Goal: Task Accomplishment & Management: Complete application form

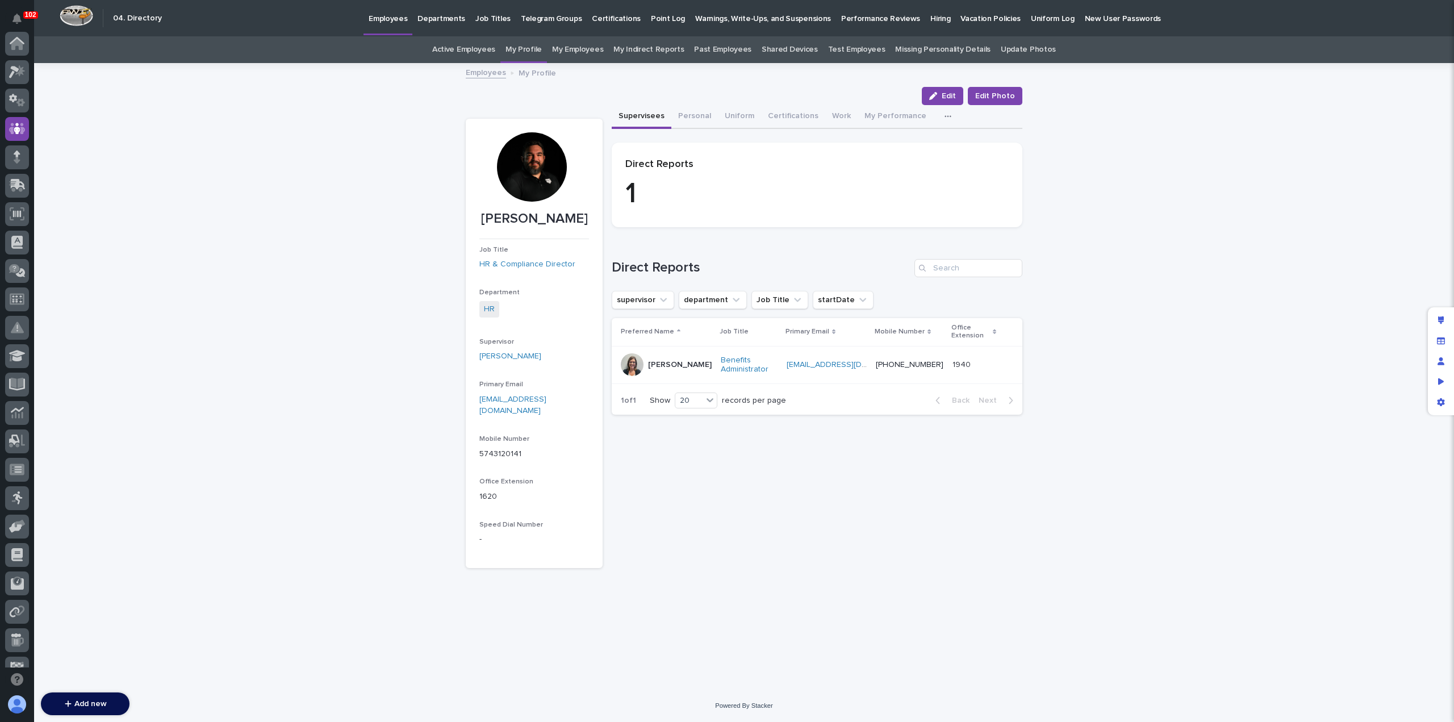
scroll to position [85, 0]
click at [930, 20] on p "Hiring" at bounding box center [940, 12] width 20 height 24
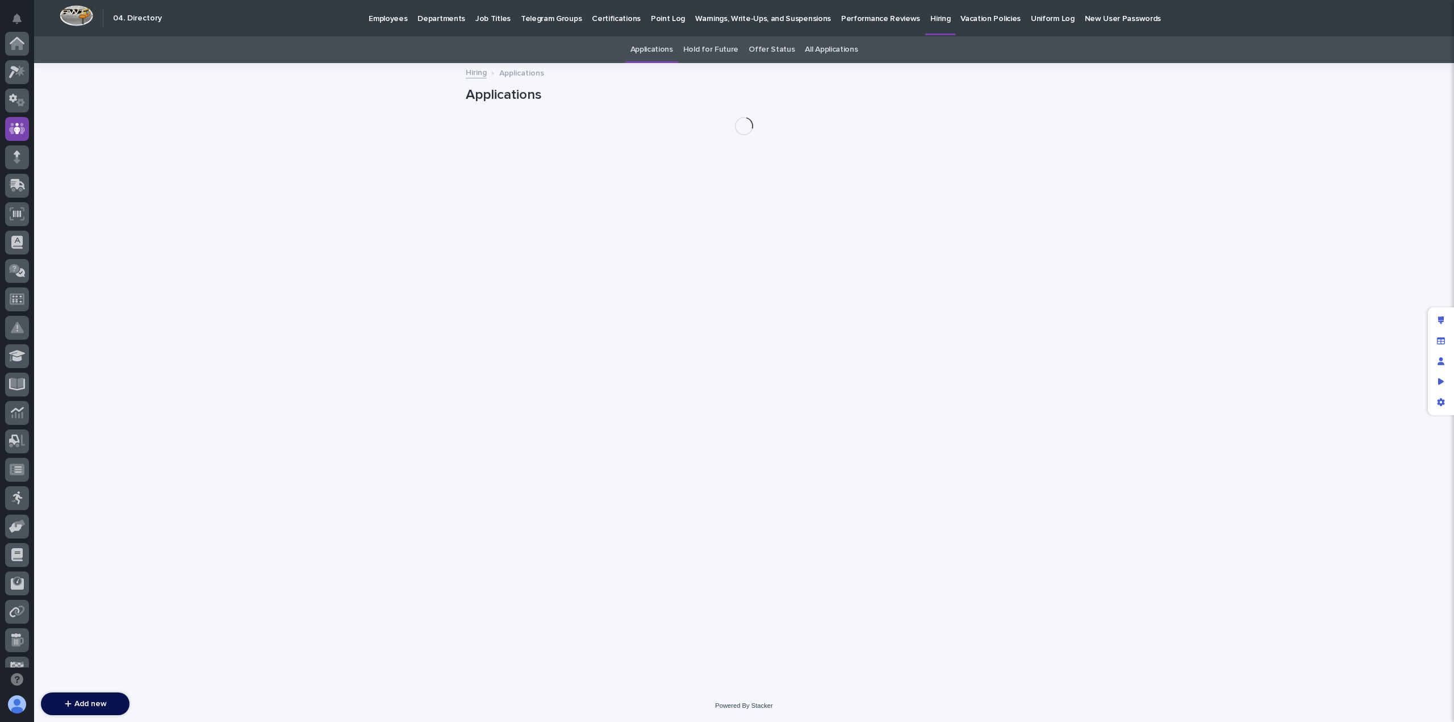
scroll to position [85, 0]
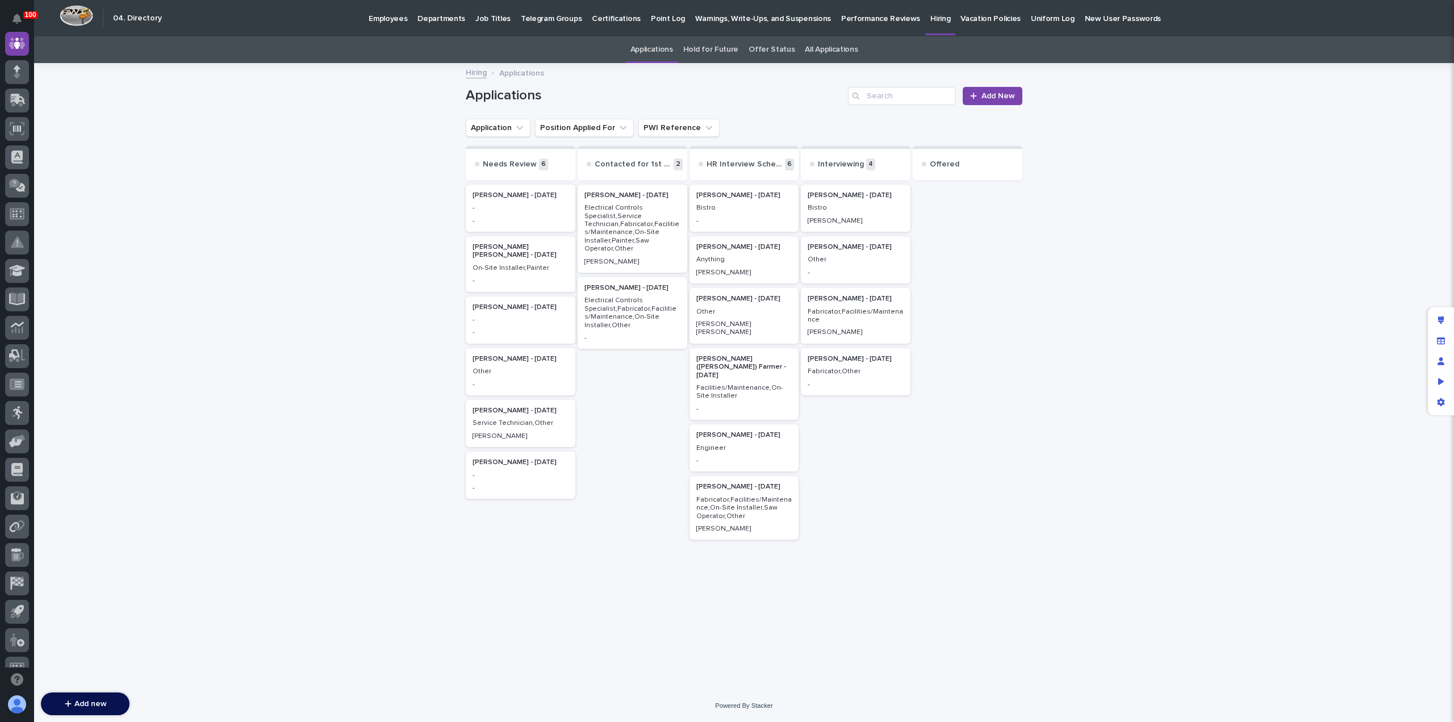
click at [520, 210] on p "-" at bounding box center [521, 208] width 96 height 8
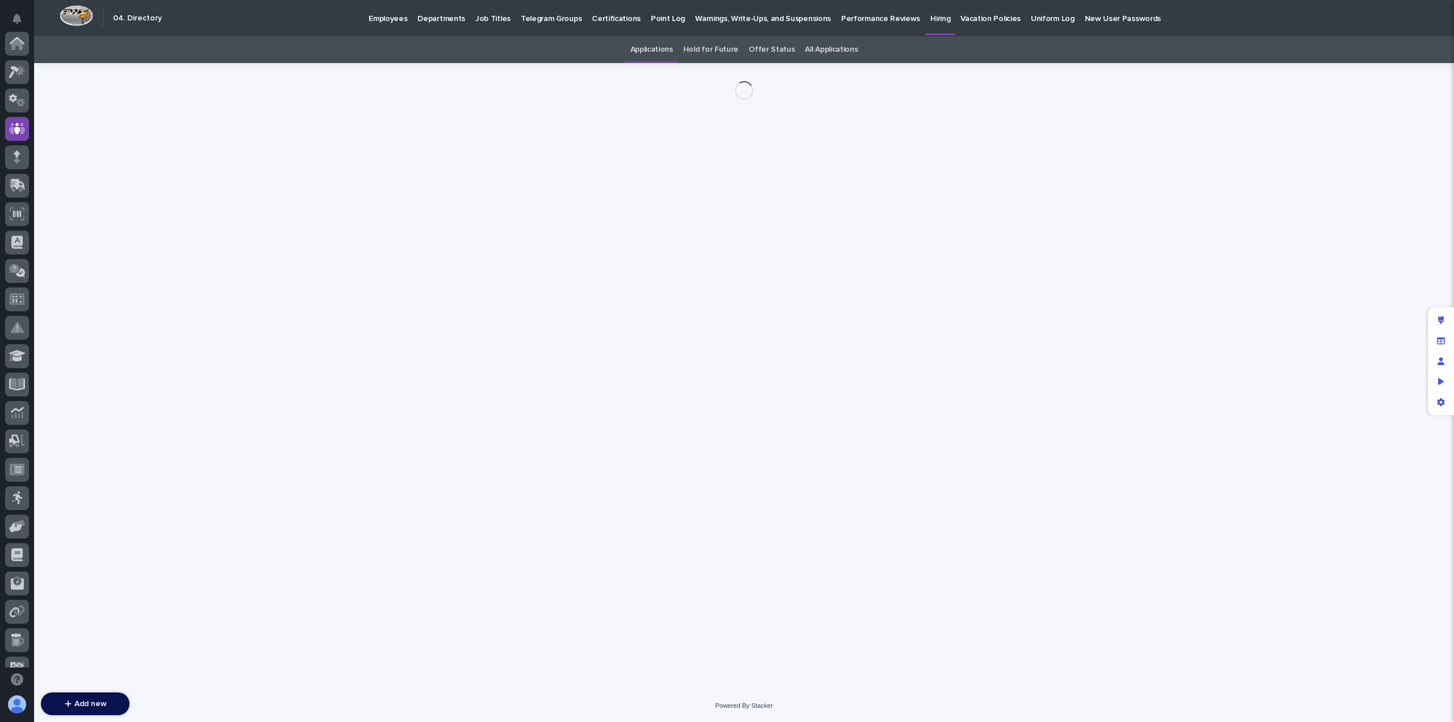
scroll to position [85, 0]
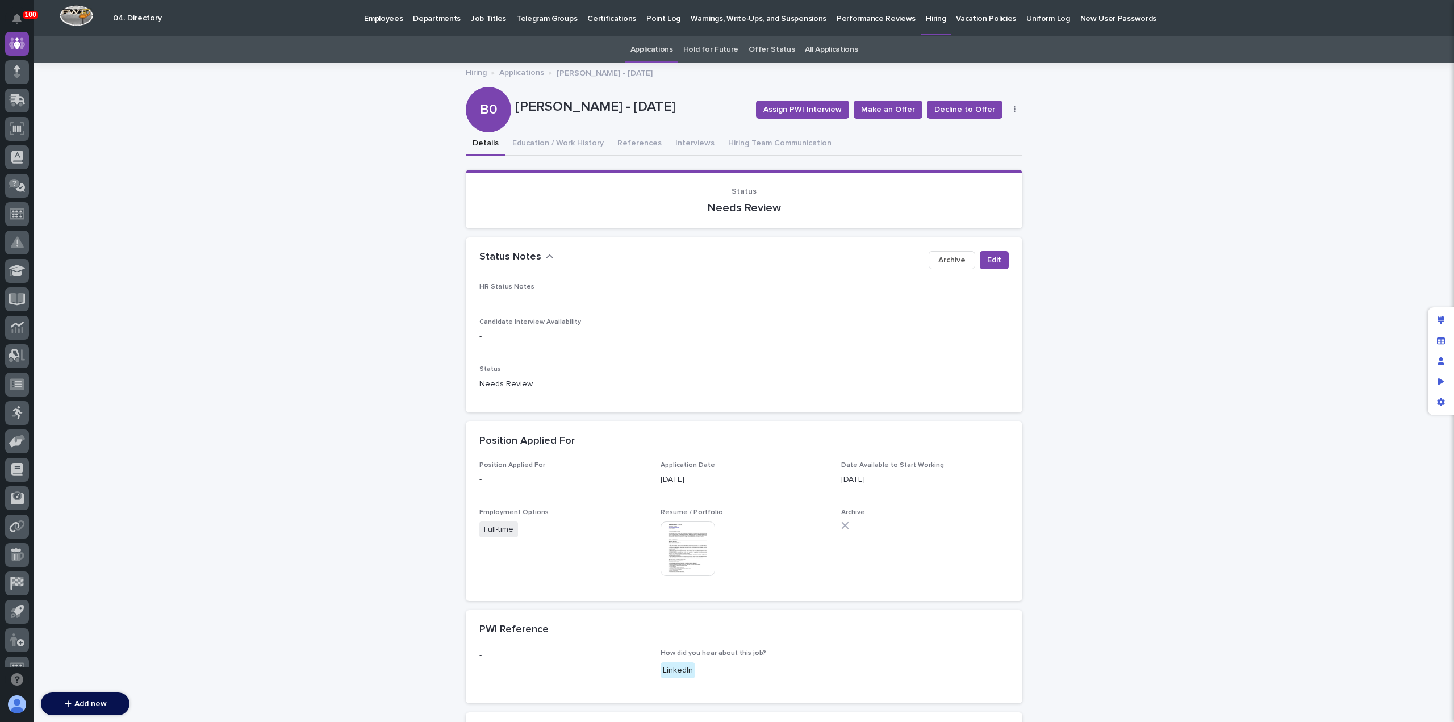
click at [692, 538] on img at bounding box center [687, 548] width 55 height 55
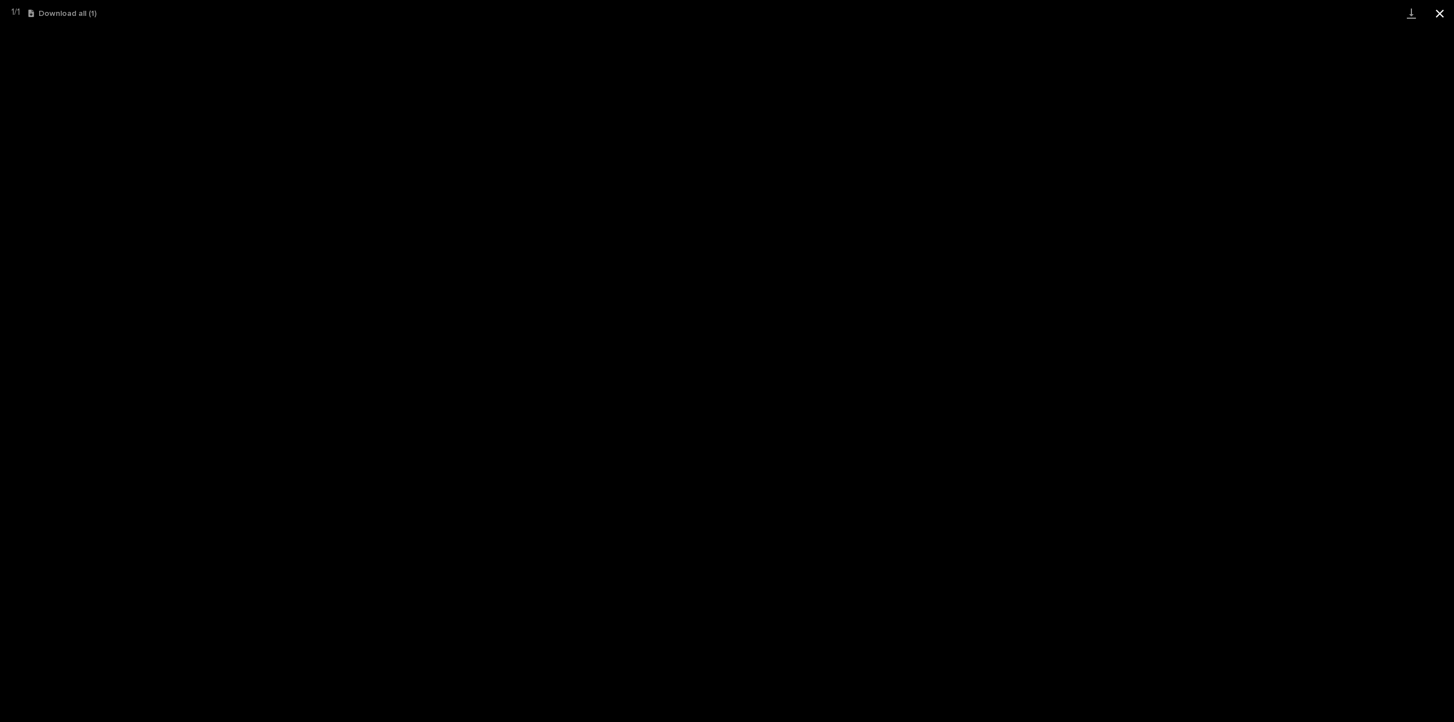
click at [1444, 13] on button "Close gallery" at bounding box center [1439, 13] width 28 height 27
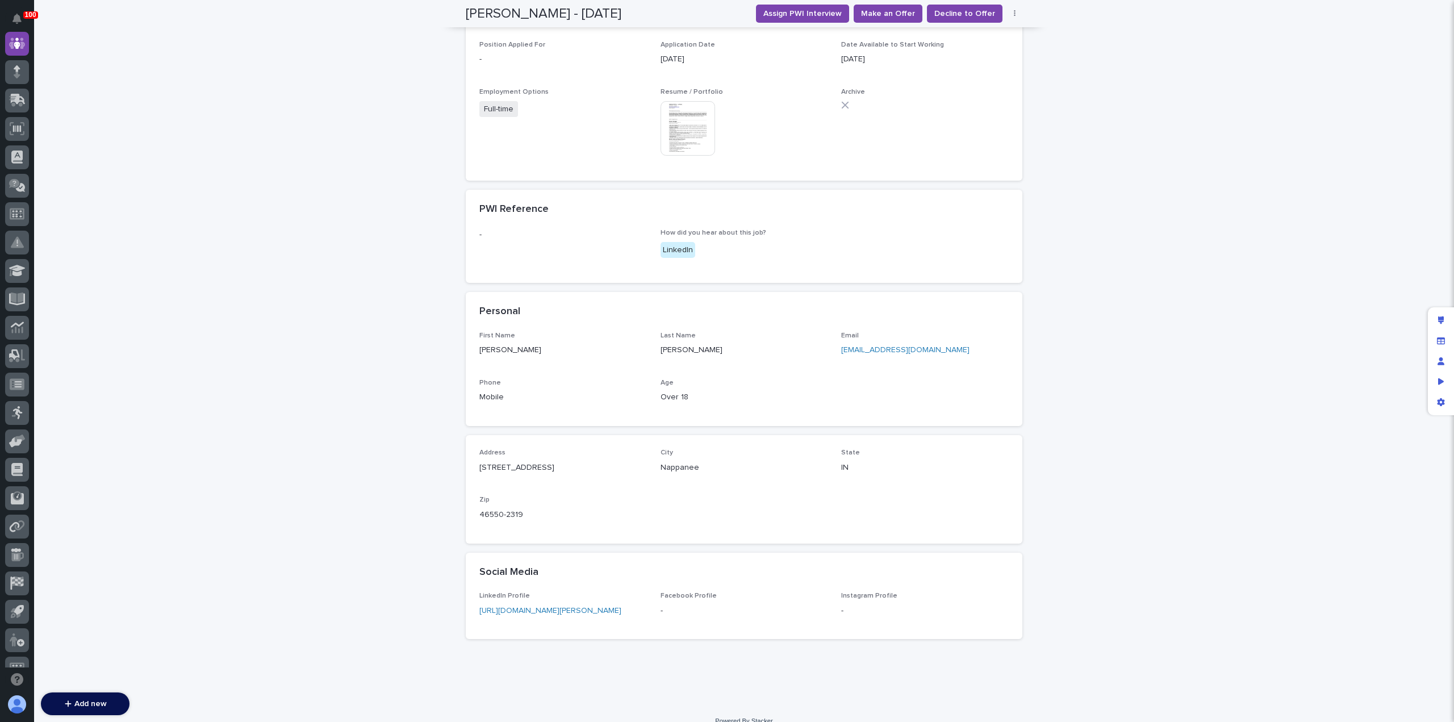
scroll to position [435, 0]
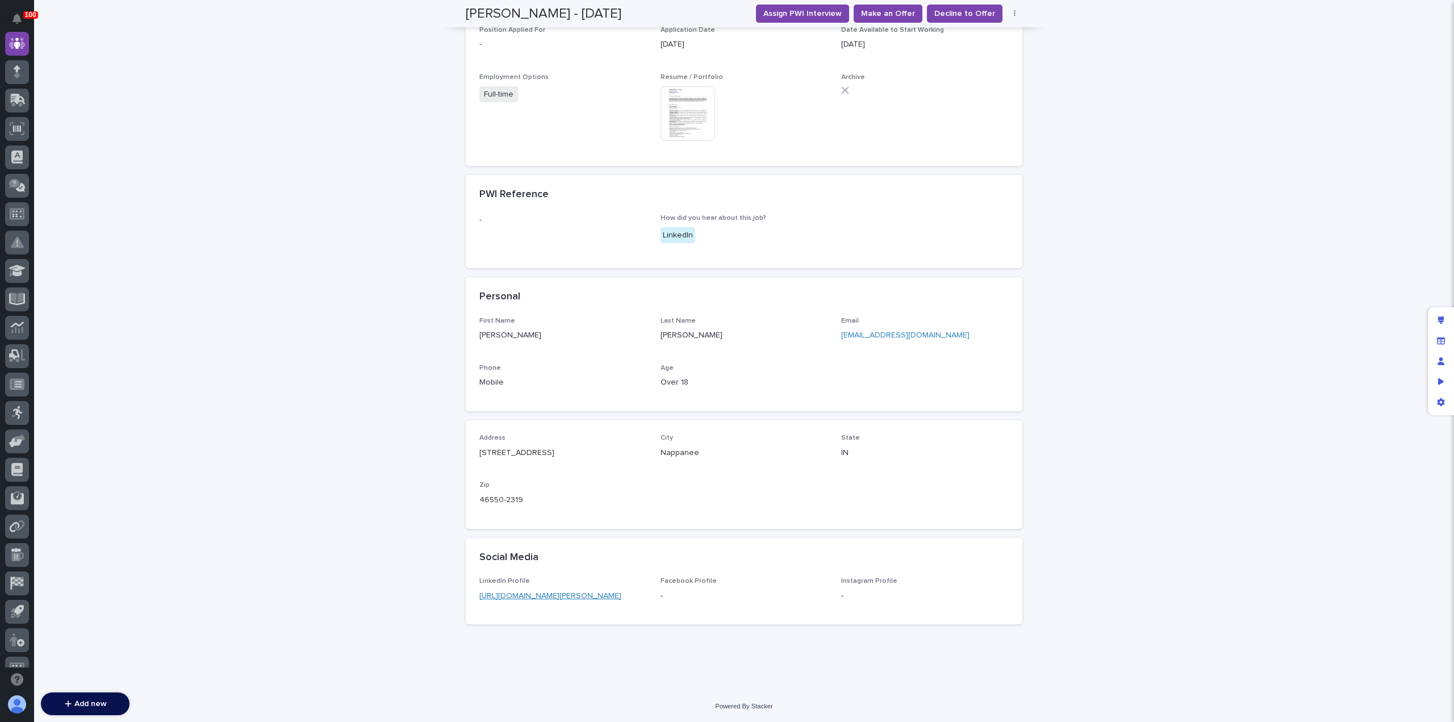
click at [566, 595] on link "[URL][DOMAIN_NAME][PERSON_NAME]" at bounding box center [550, 596] width 142 height 8
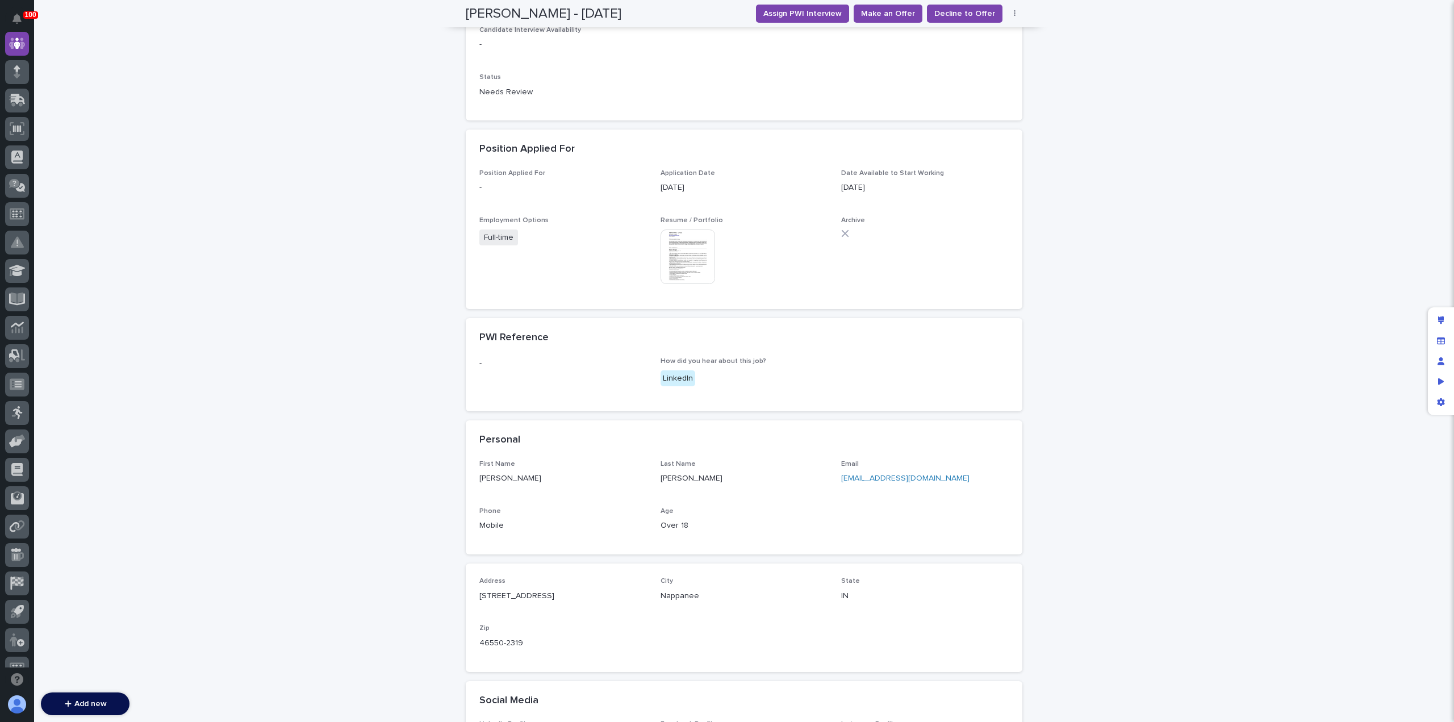
scroll to position [292, 0]
click at [858, 479] on link "[EMAIL_ADDRESS][DOMAIN_NAME]" at bounding box center [905, 478] width 128 height 8
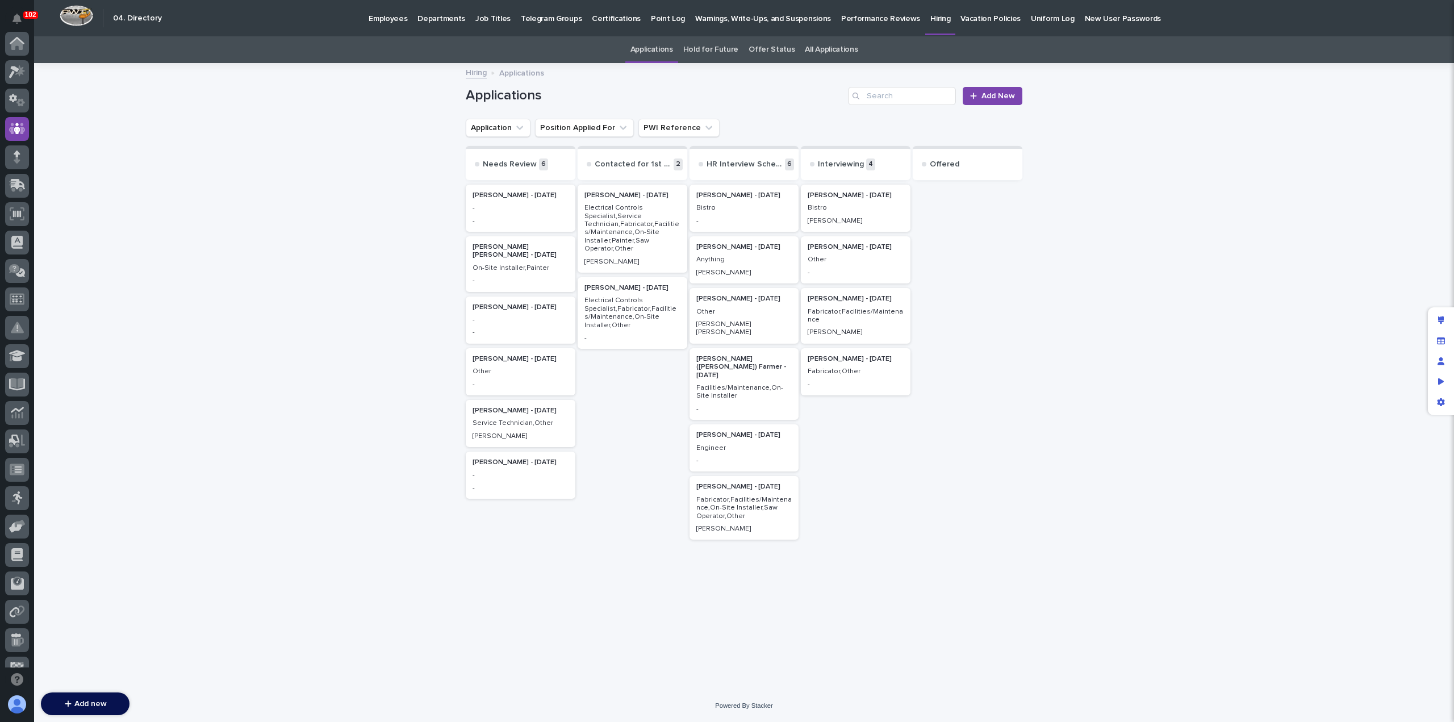
scroll to position [85, 0]
click at [533, 210] on p "-" at bounding box center [521, 208] width 96 height 8
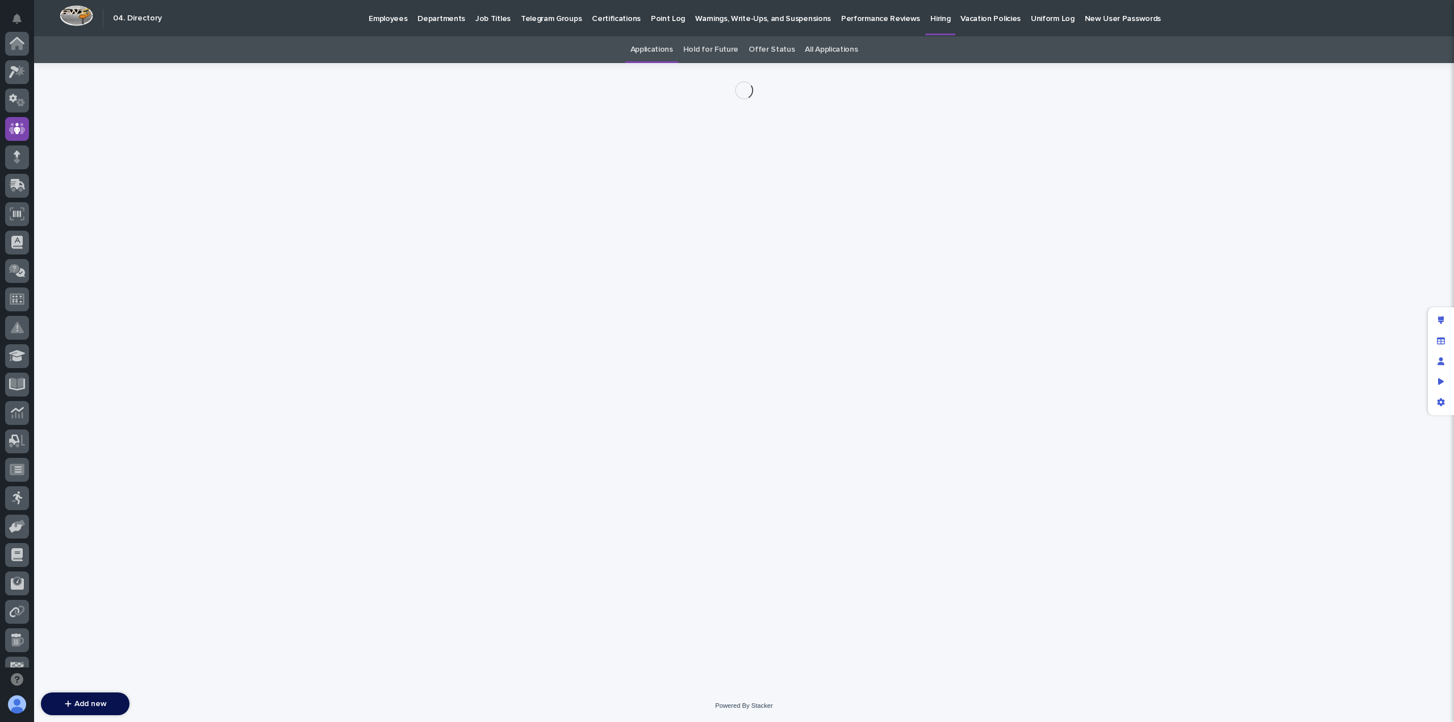
scroll to position [85, 0]
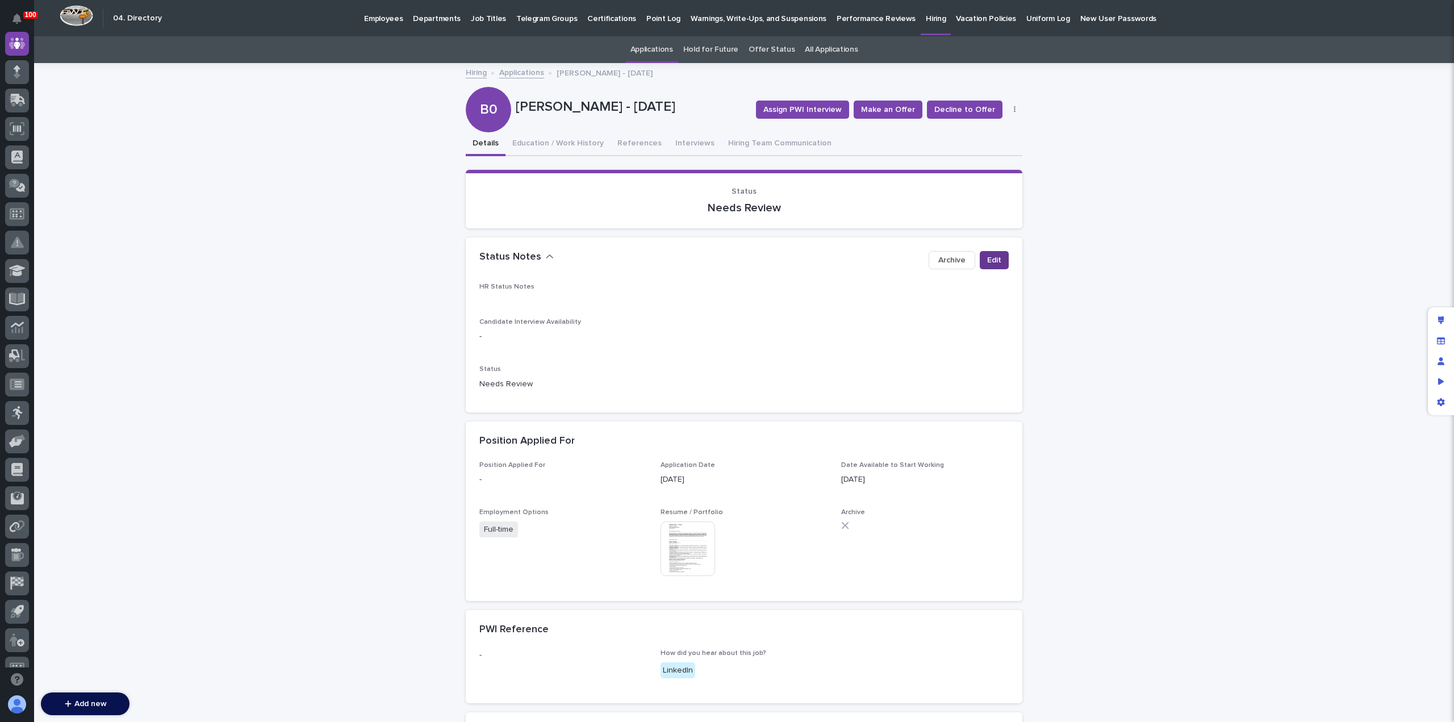
click at [987, 260] on span "Edit" at bounding box center [994, 259] width 14 height 11
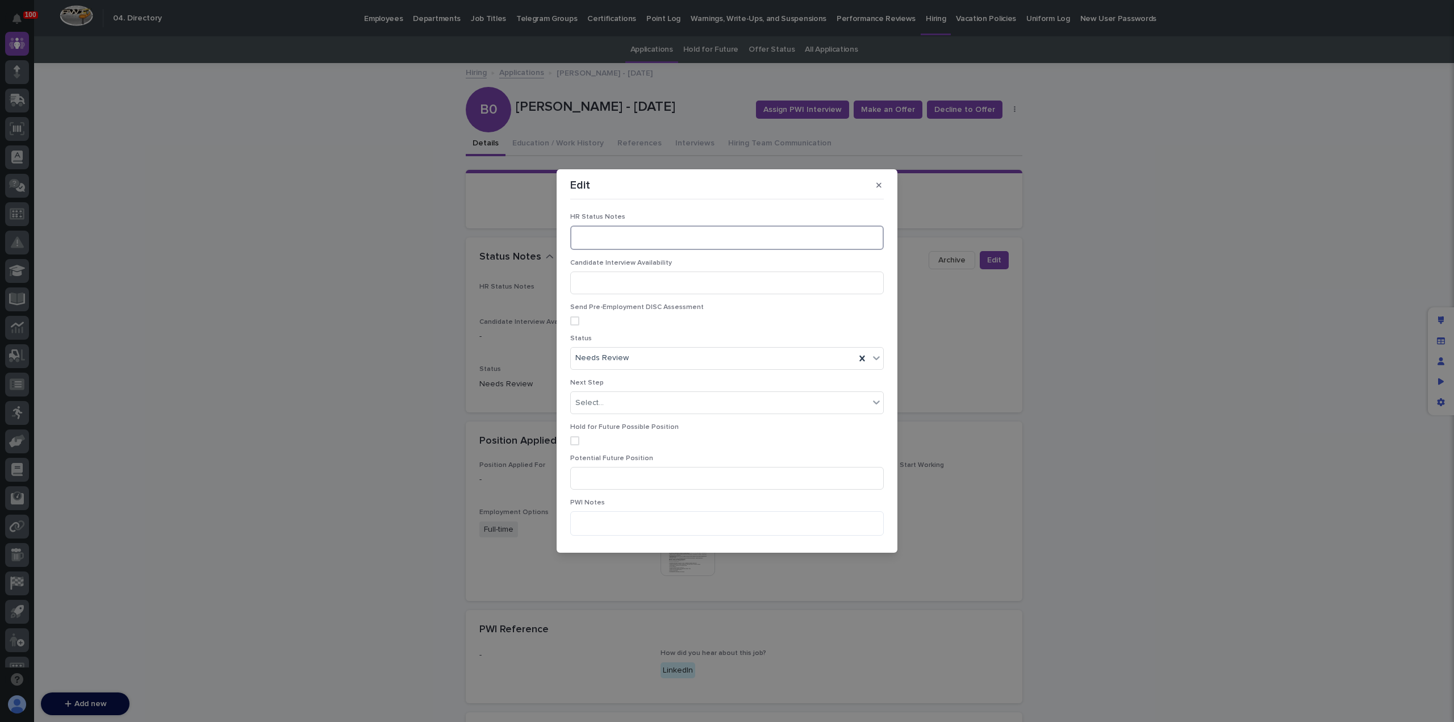
click at [605, 243] on textarea at bounding box center [726, 237] width 313 height 24
type textarea "**********"
click at [634, 360] on div "Needs Review" at bounding box center [713, 358] width 285 height 19
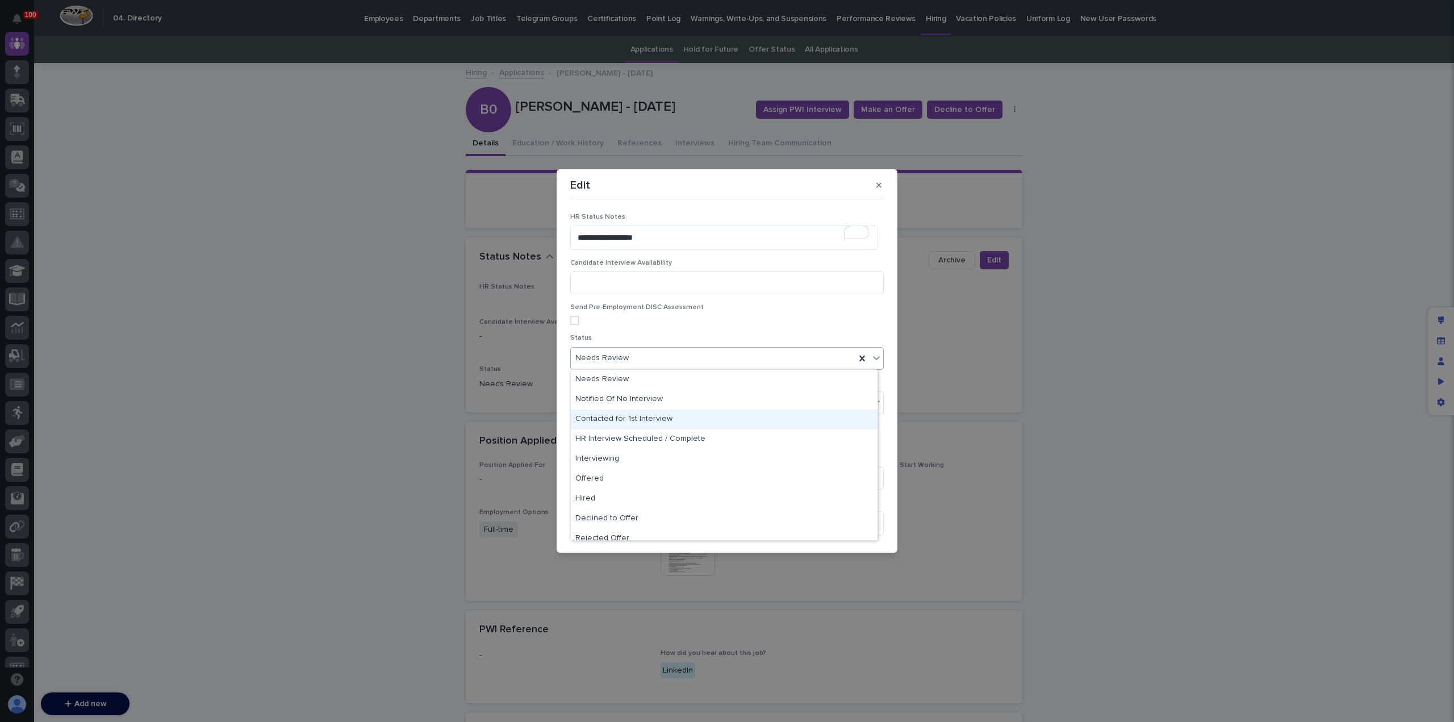
click at [651, 422] on div "Contacted for 1st Interview" at bounding box center [724, 419] width 307 height 20
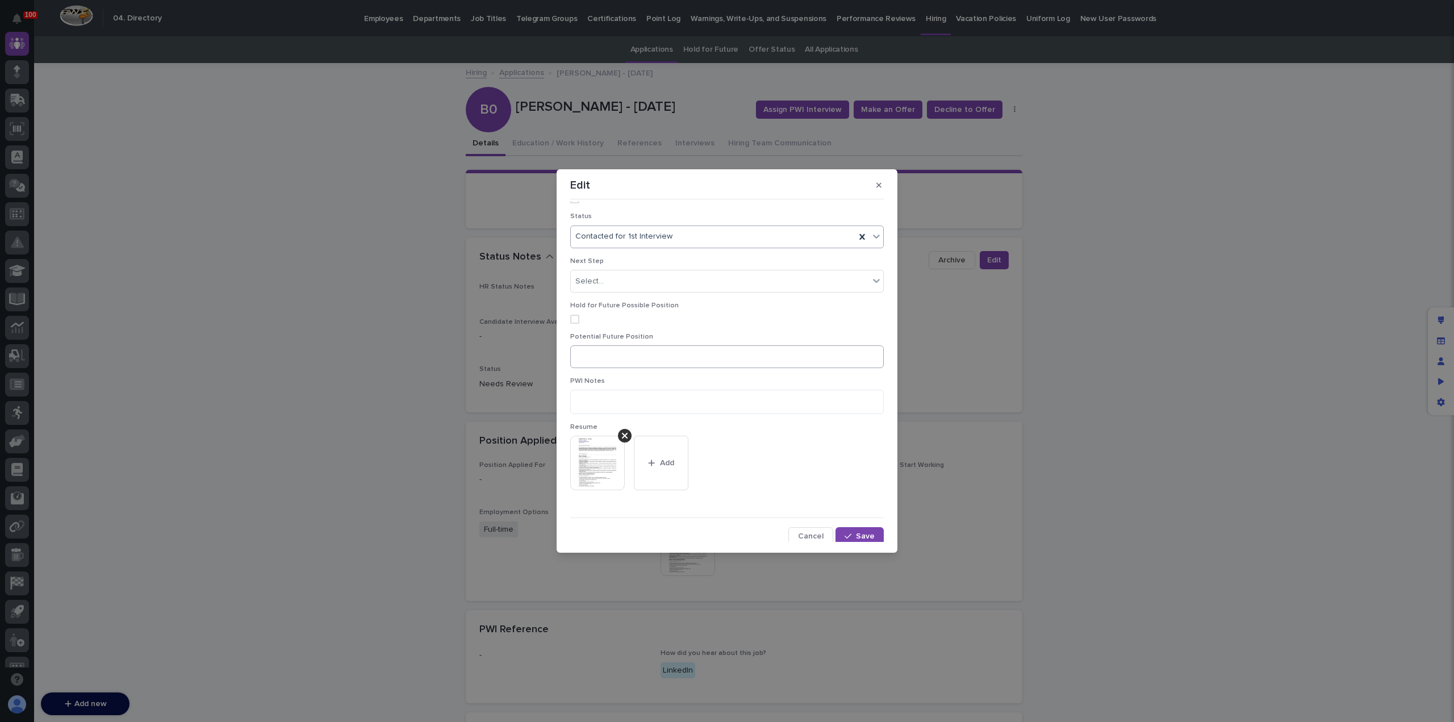
scroll to position [124, 0]
click at [849, 529] on button "Save" at bounding box center [859, 534] width 48 height 18
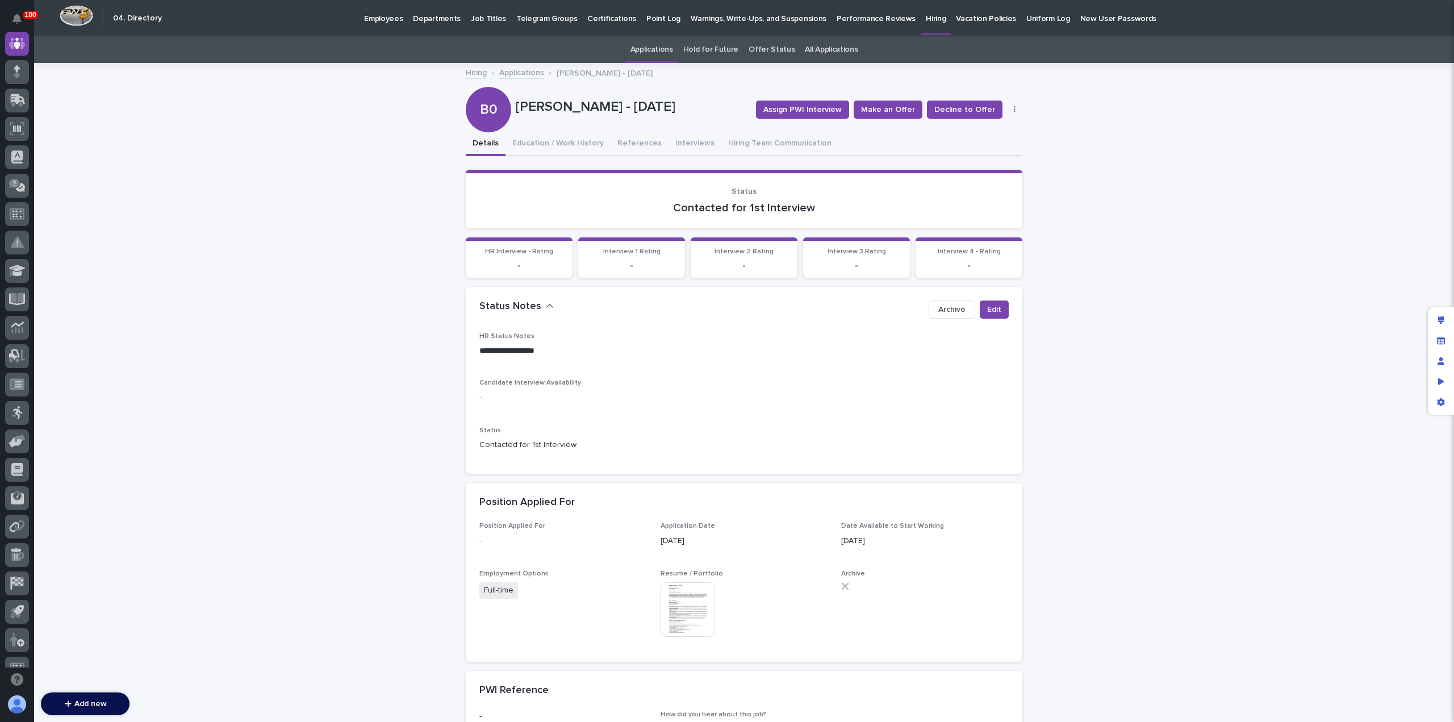
click at [515, 73] on link "Applications" at bounding box center [521, 71] width 45 height 13
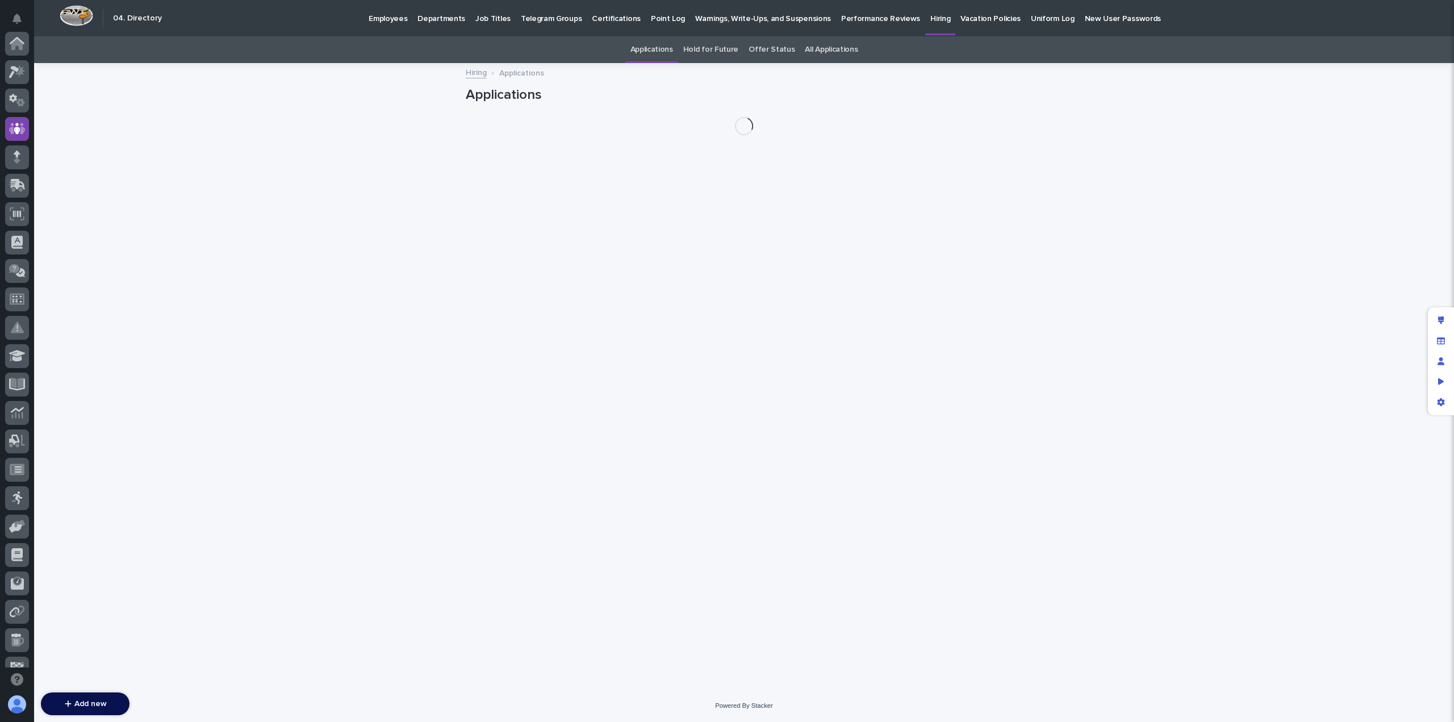
scroll to position [85, 0]
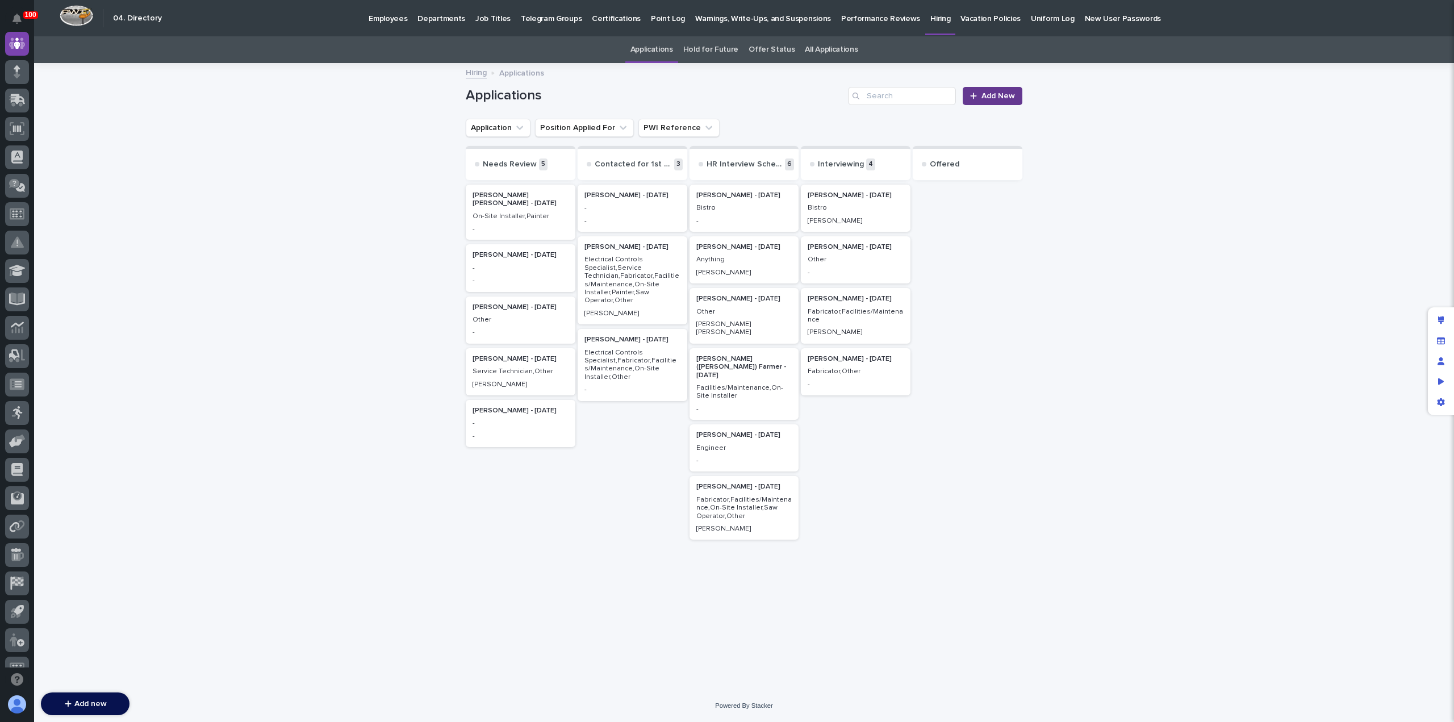
click at [1002, 97] on span "Add New" at bounding box center [998, 96] width 34 height 8
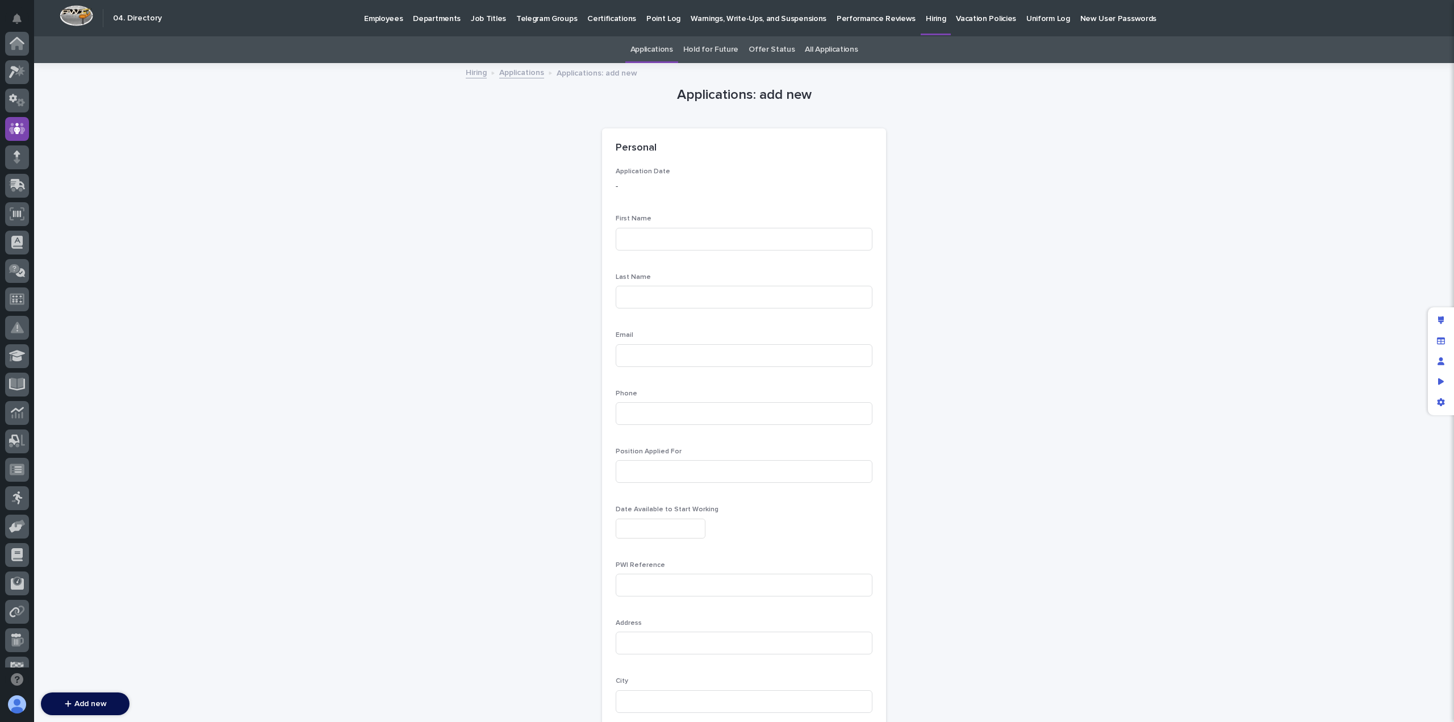
scroll to position [85, 0]
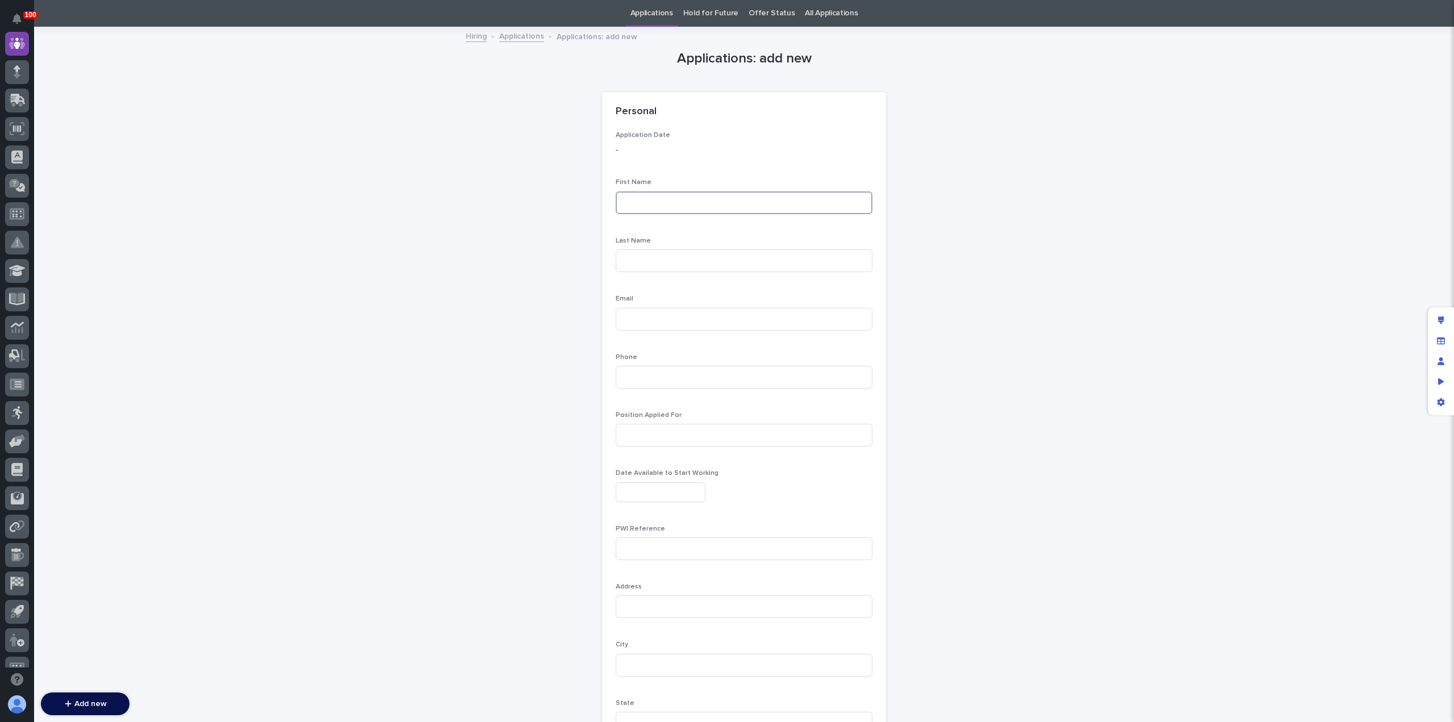
click at [669, 208] on input at bounding box center [744, 202] width 257 height 23
type input "Isaac"
click at [673, 257] on input at bounding box center [744, 260] width 257 height 23
type input "Martinez"
click at [650, 319] on input at bounding box center [744, 319] width 257 height 23
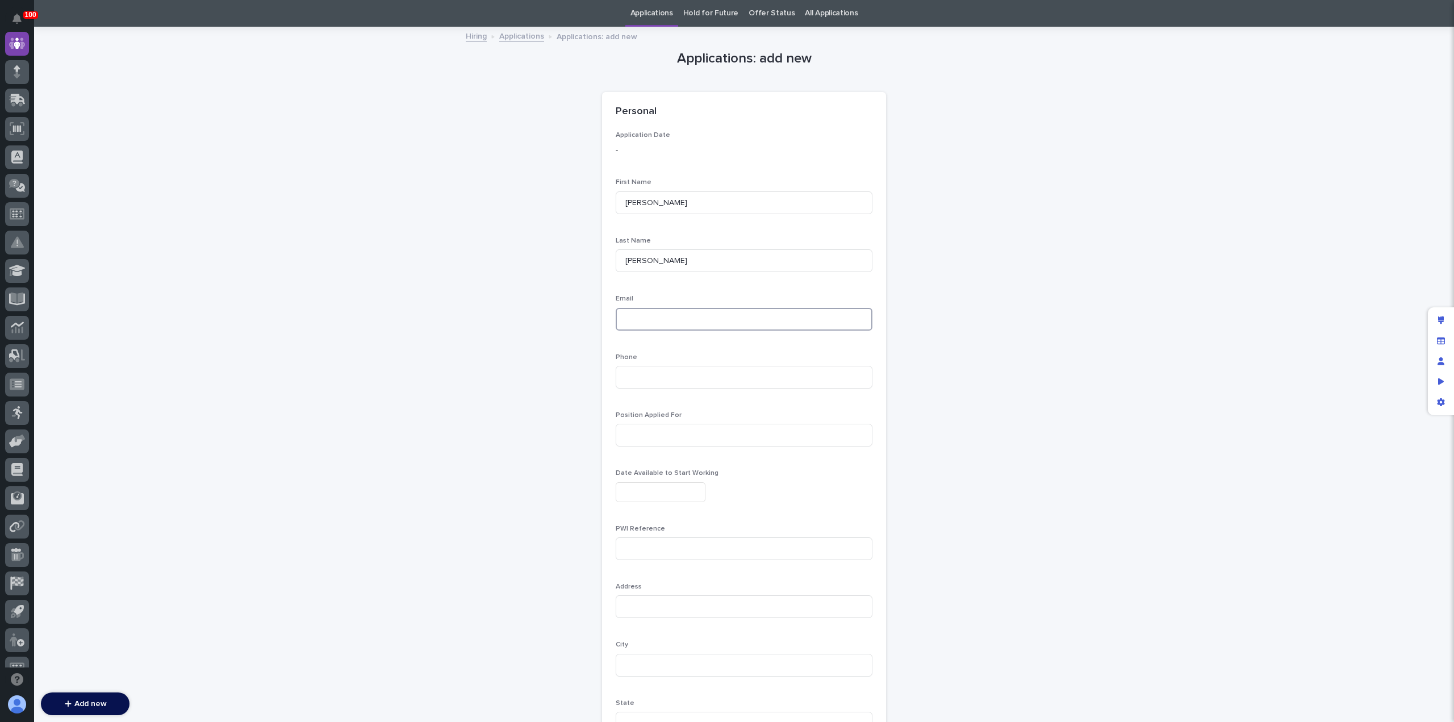
paste input "tank300diesel@aol.com"
type input "tank300diesel@aol.com"
click at [700, 378] on input at bounding box center [744, 377] width 257 height 23
paste input "5745750009"
type input "5745750009"
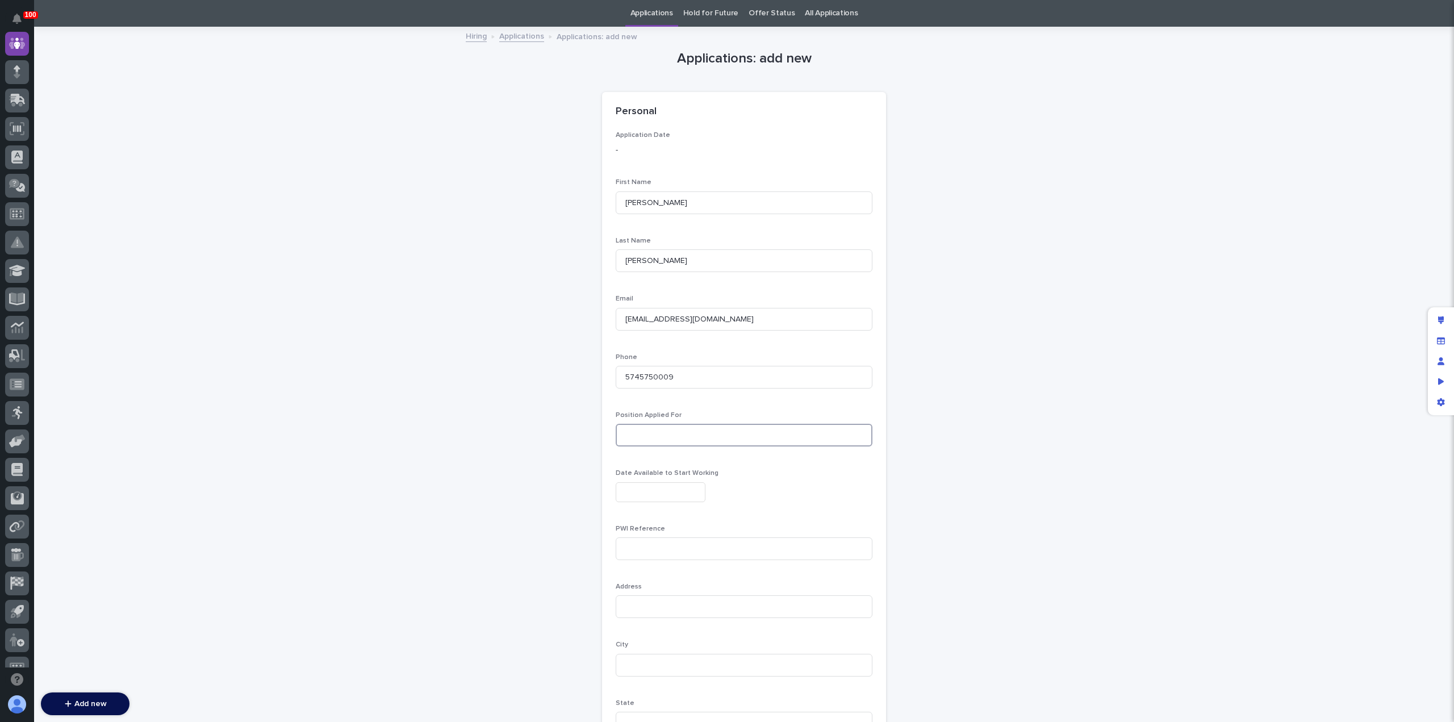
click at [697, 435] on input at bounding box center [744, 435] width 257 height 23
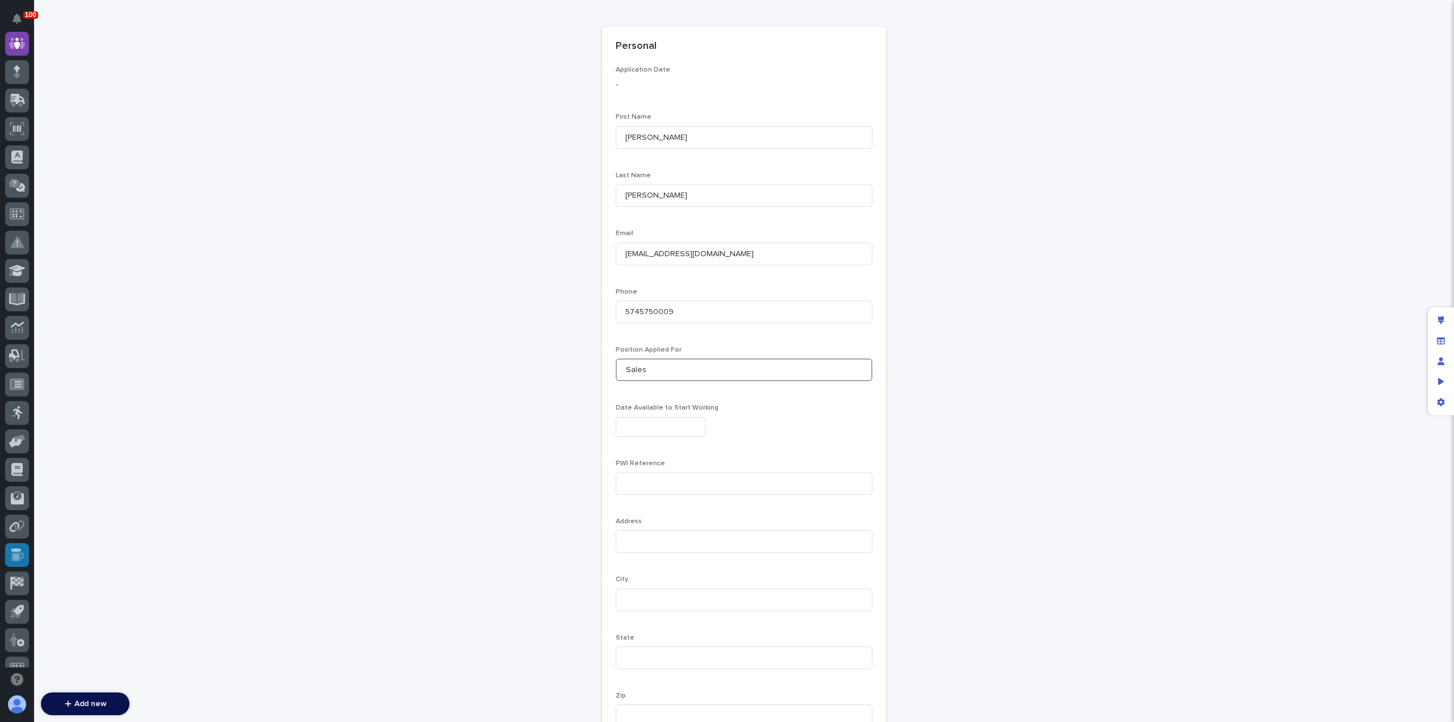
scroll to position [102, 0]
type input "Sales"
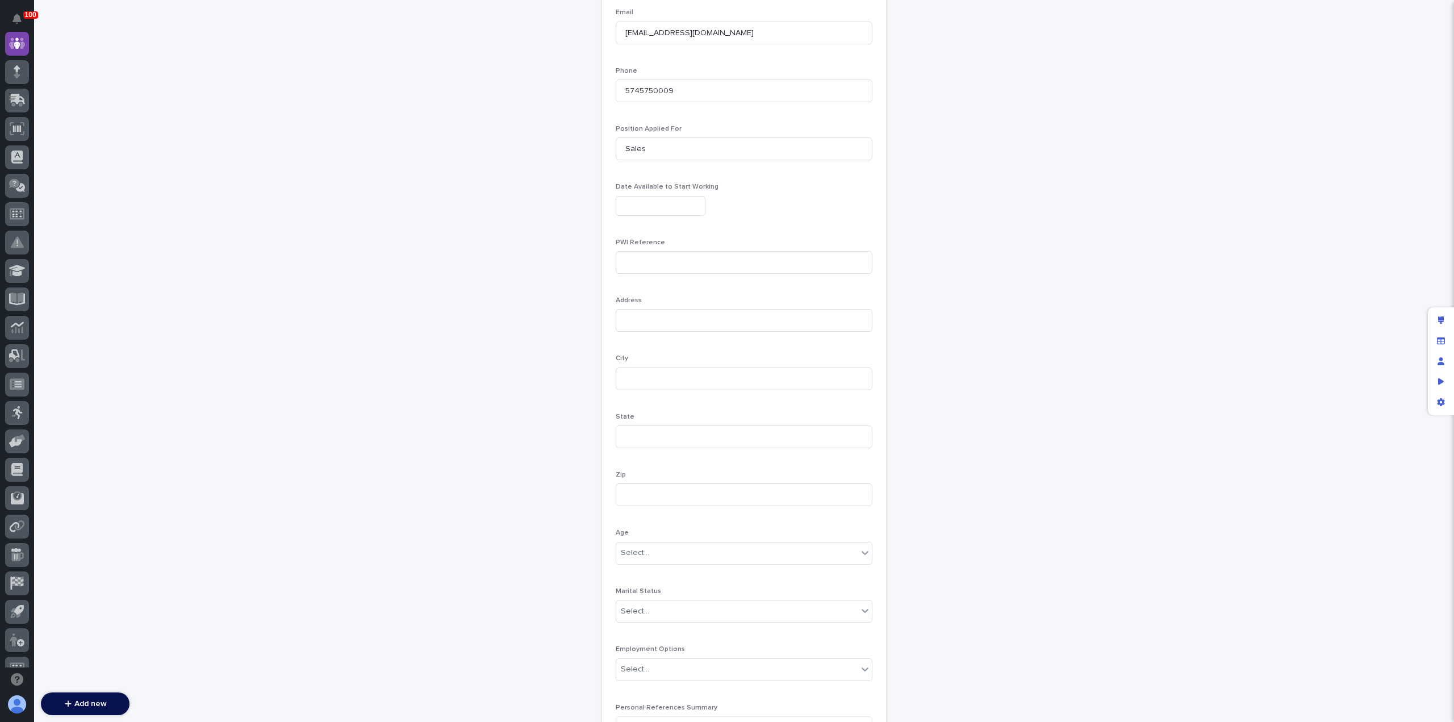
scroll to position [323, 0]
click at [663, 258] on input at bounding box center [744, 261] width 257 height 23
type input "Derek Lenhart"
type input "Goshen"
type input "IN"
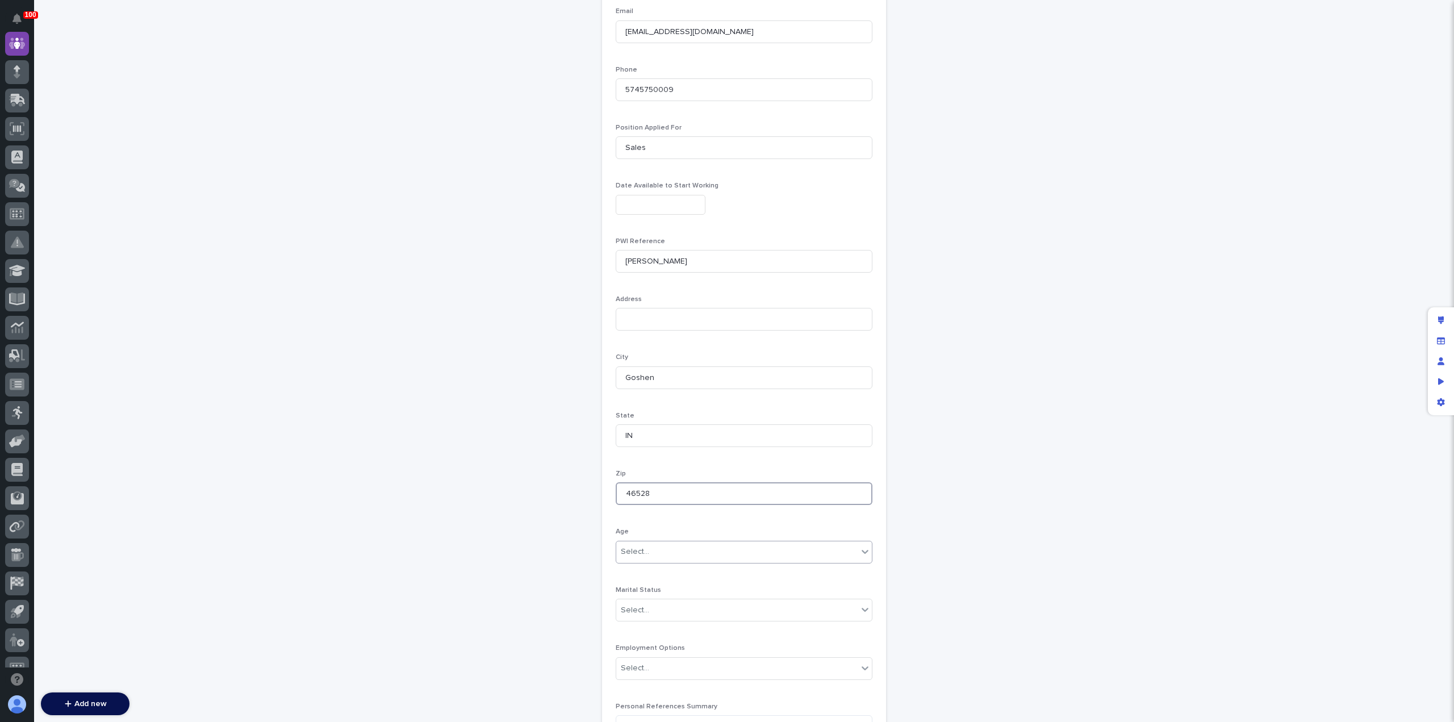
scroll to position [324, 0]
type input "46528"
click at [621, 553] on div "Select..." at bounding box center [635, 552] width 28 height 12
click at [633, 593] on div "Over 18" at bounding box center [740, 593] width 256 height 20
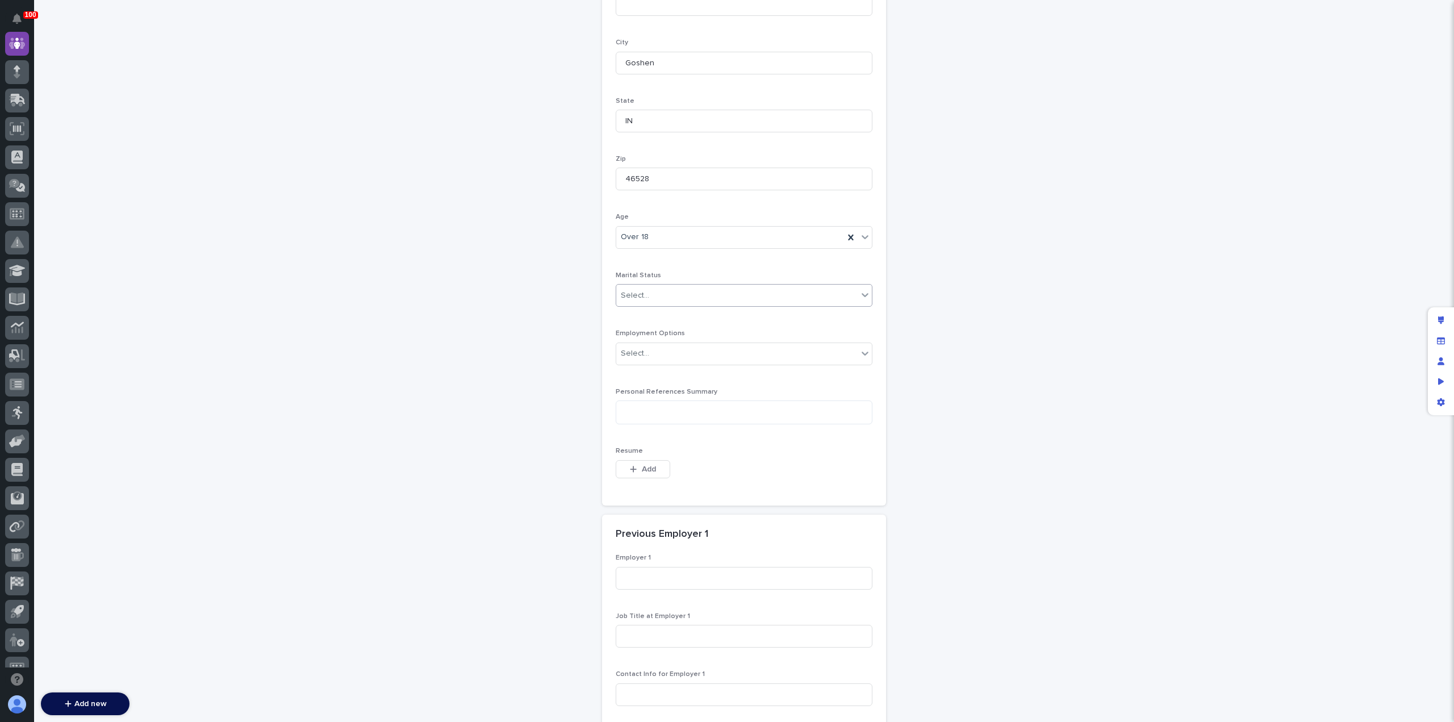
scroll to position [639, 0]
click at [666, 291] on div "Select..." at bounding box center [736, 295] width 241 height 19
click at [662, 332] on div "Married" at bounding box center [740, 335] width 256 height 20
click at [651, 359] on div "Select..." at bounding box center [736, 353] width 241 height 19
click at [655, 372] on div "Full-Time" at bounding box center [740, 373] width 256 height 20
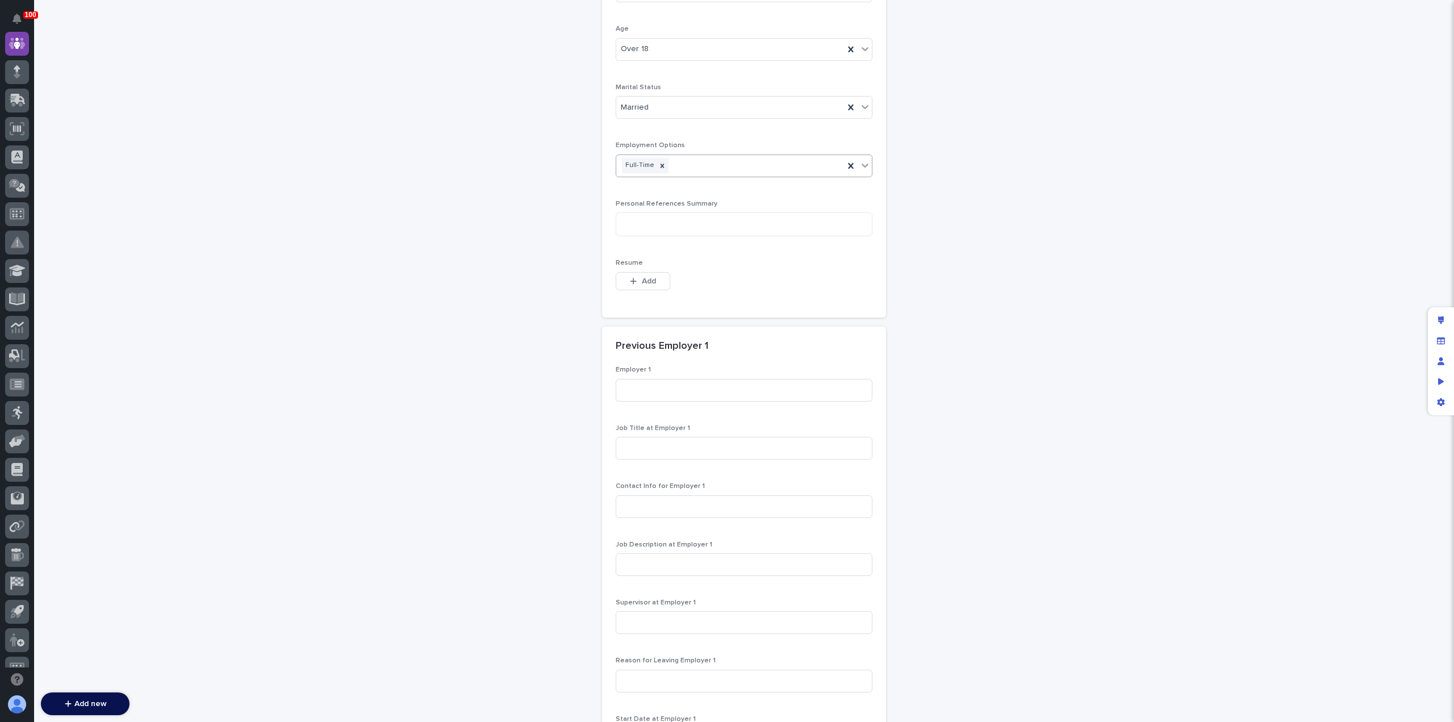
scroll to position [827, 0]
click at [642, 282] on span "Add" at bounding box center [649, 281] width 14 height 8
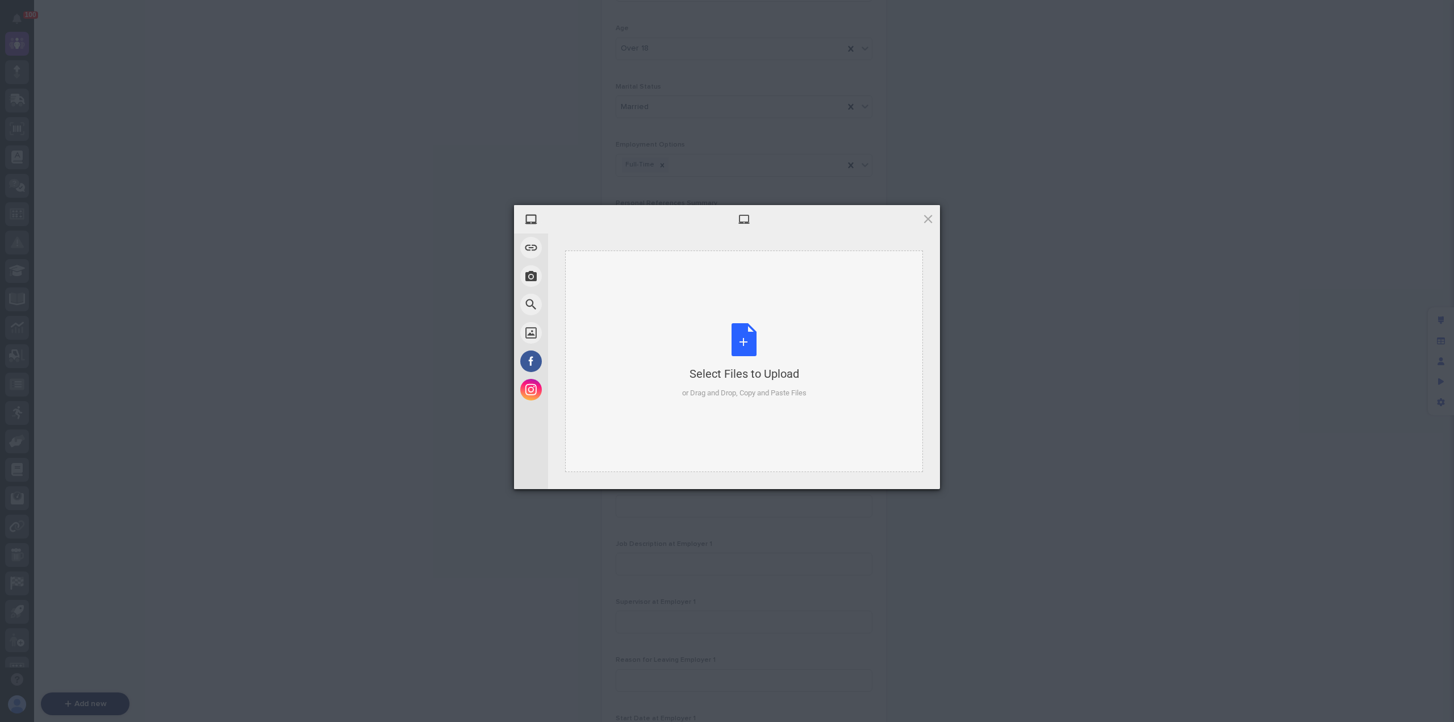
click at [703, 311] on div "Select Files to Upload or Drag and Drop, Copy and Paste Files" at bounding box center [744, 360] width 358 height 221
click at [908, 466] on span "Upload 1" at bounding box center [905, 474] width 57 height 22
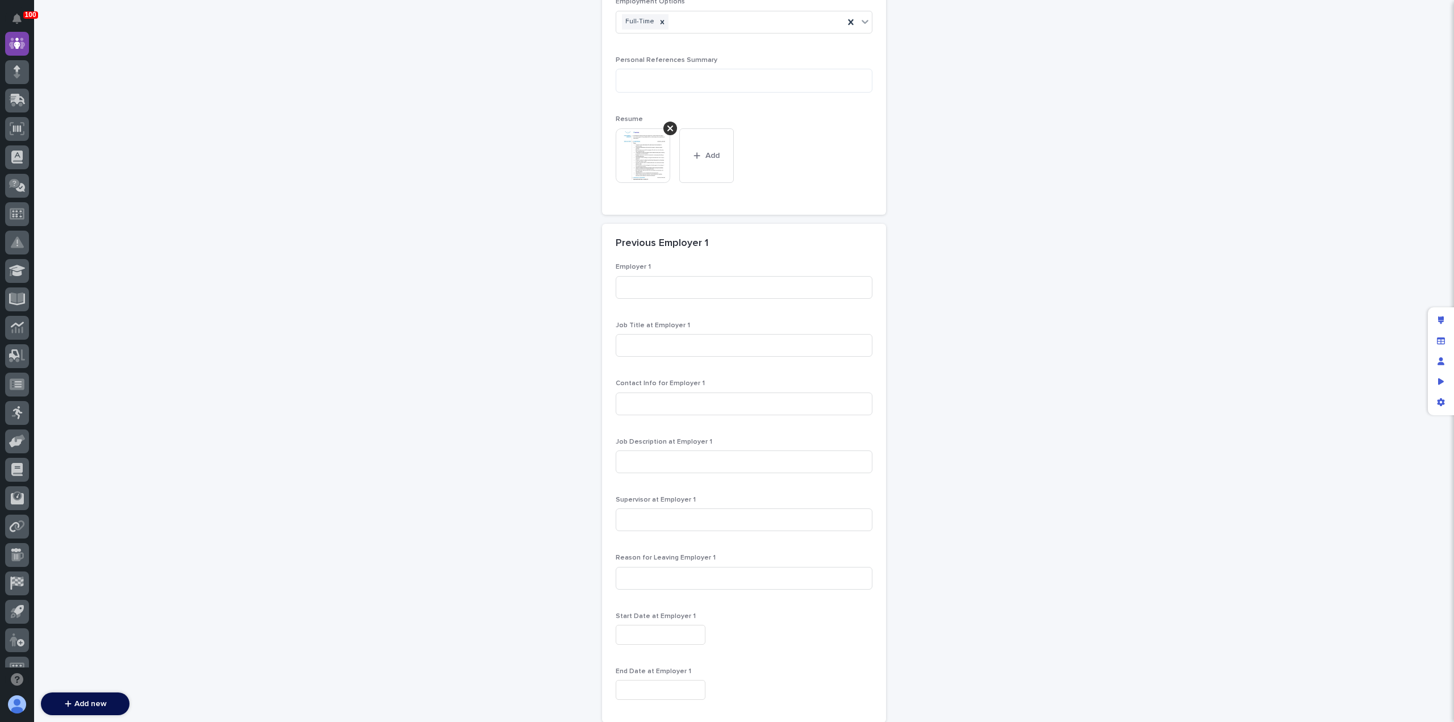
scroll to position [970, 0]
click at [642, 283] on input at bounding box center [744, 287] width 257 height 23
type input "Rluxrv"
click at [637, 341] on input at bounding box center [744, 345] width 257 height 23
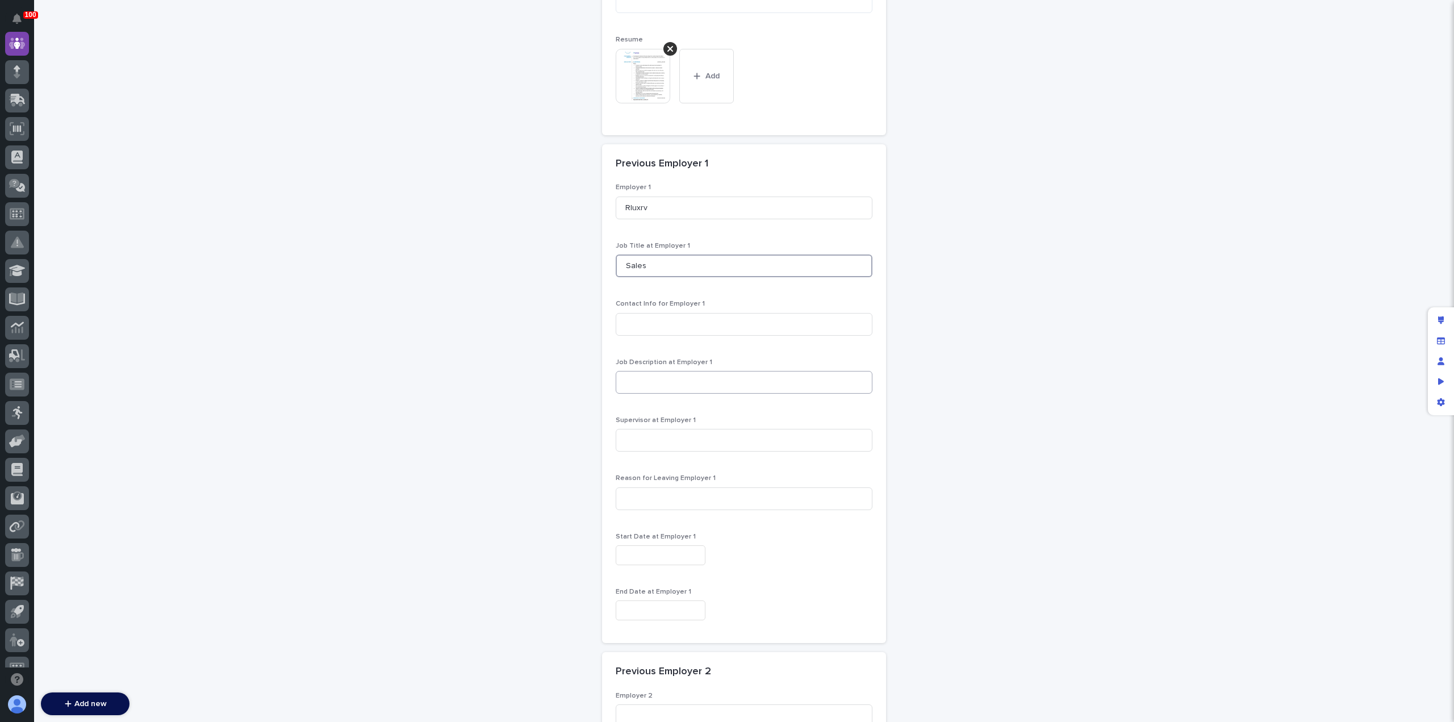
scroll to position [1050, 0]
type input "Sales"
click at [636, 381] on input at bounding box center [744, 382] width 257 height 23
paste input "Worked to build relationships with customers and built potential for additional…"
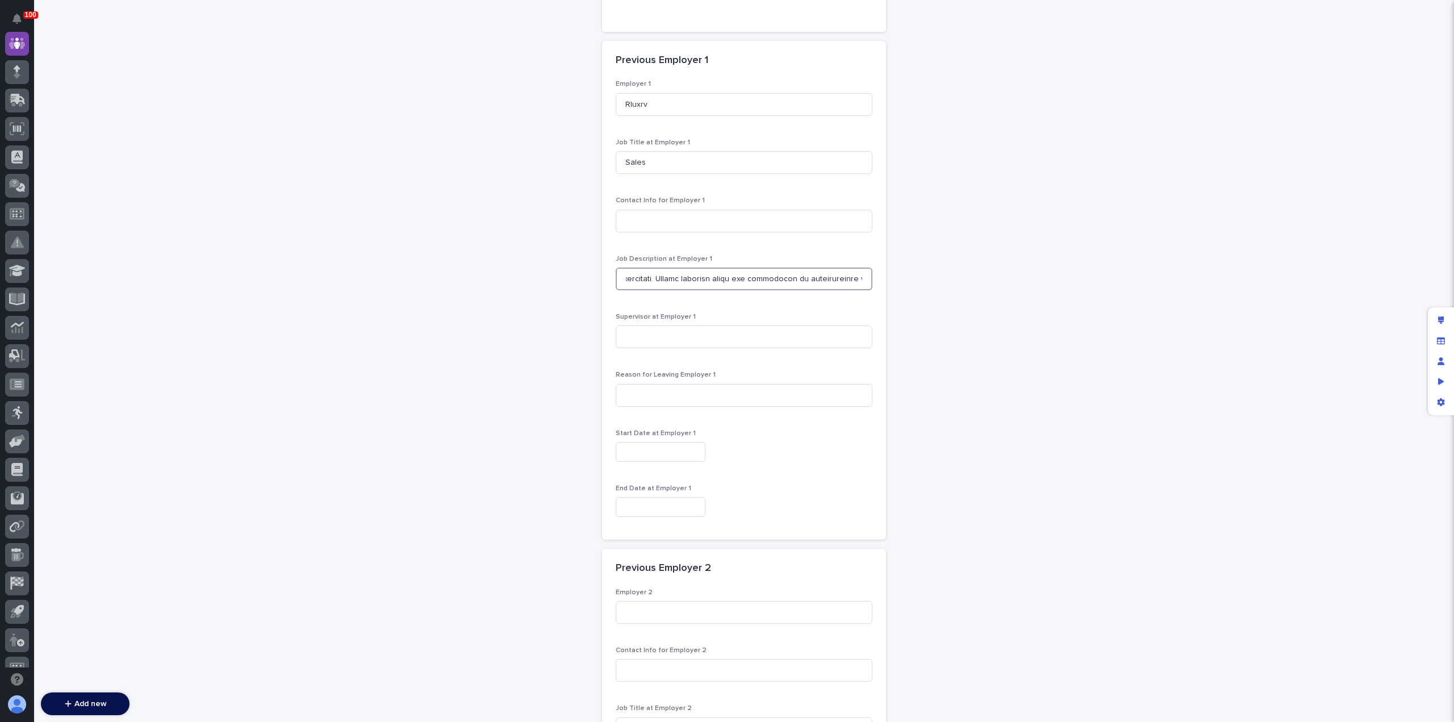
scroll to position [1153, 0]
type input "Worked to build relationships with customers and built potential for additional…"
click at [653, 445] on input "text" at bounding box center [661, 452] width 90 height 20
type input "**********"
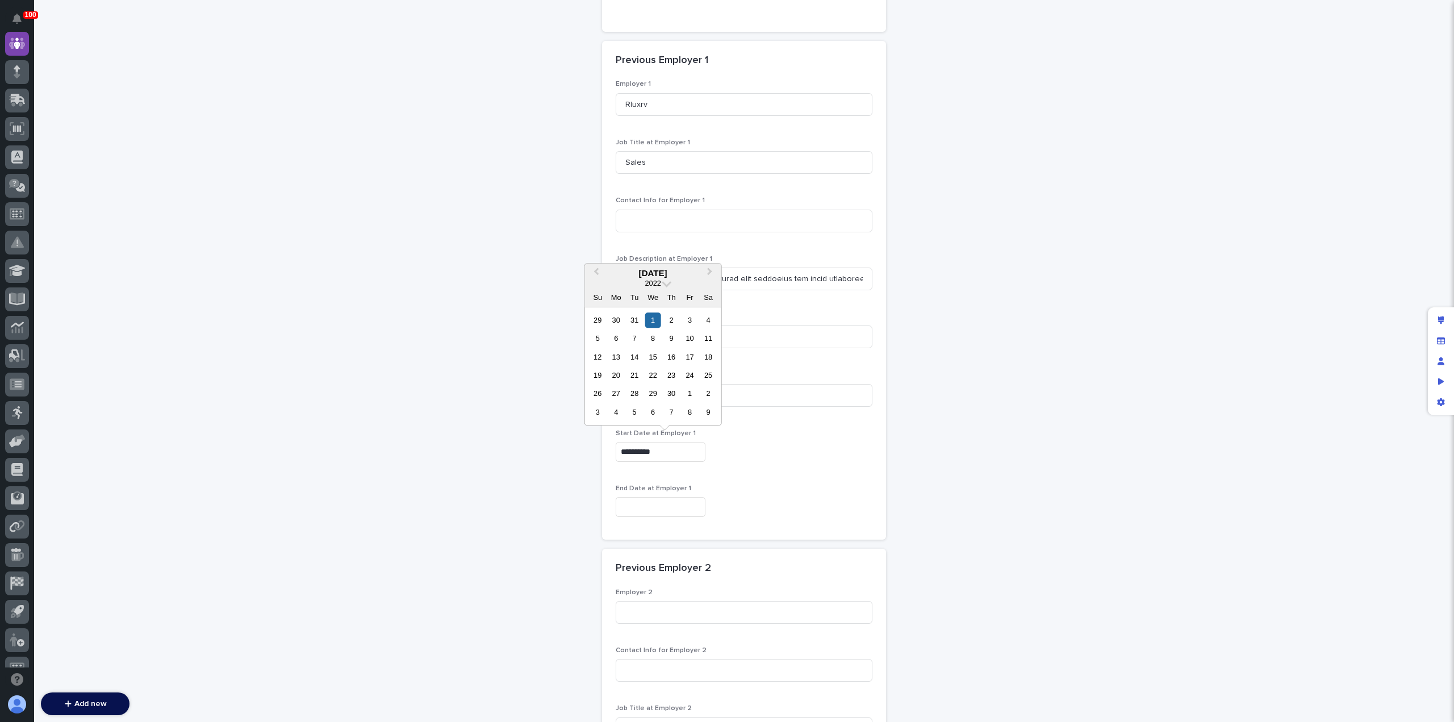
click at [643, 500] on input "text" at bounding box center [661, 507] width 90 height 20
type input "**********"
click at [779, 484] on p "End Date at Employer 1" at bounding box center [744, 488] width 257 height 8
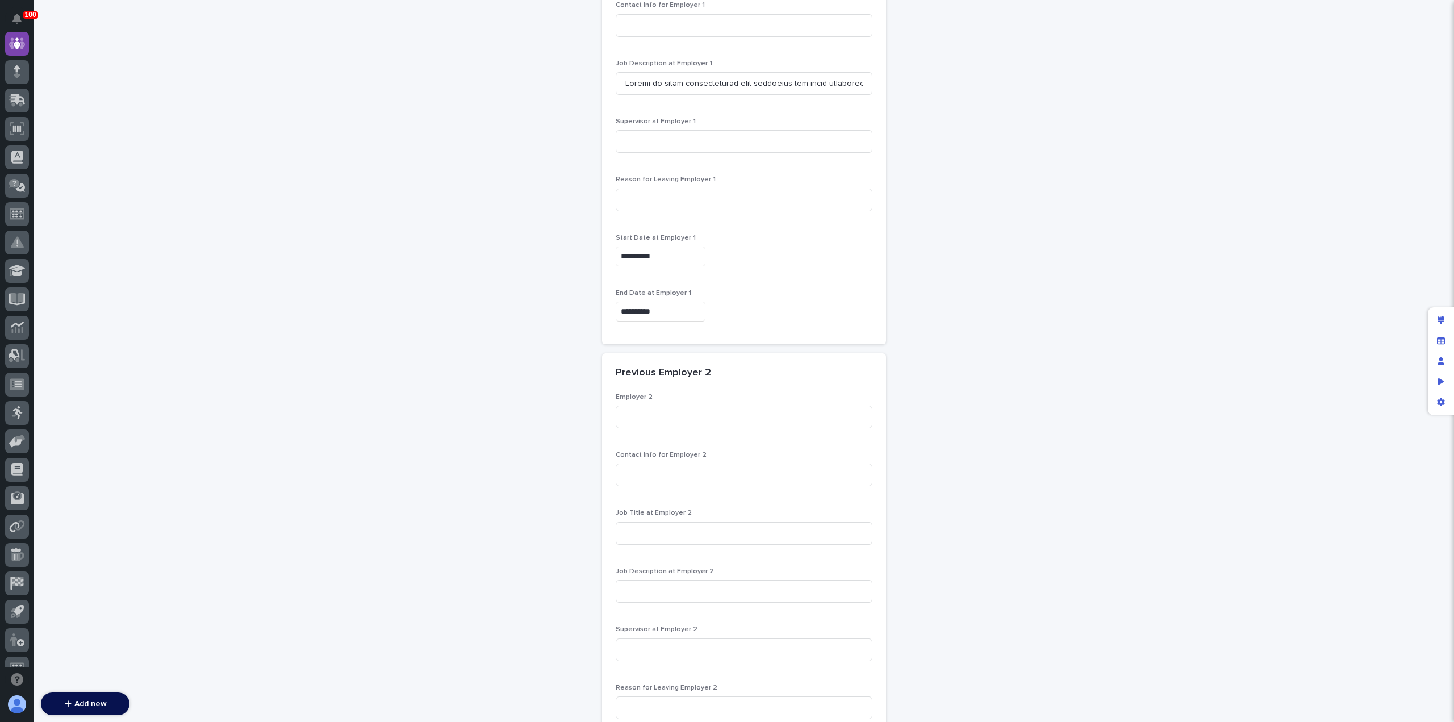
scroll to position [1348, 0]
click at [664, 409] on input at bounding box center [744, 416] width 257 height 23
type input "Keystone/Forest River"
click at [646, 528] on input at bounding box center [744, 533] width 257 height 23
type input "Electrical Technician"
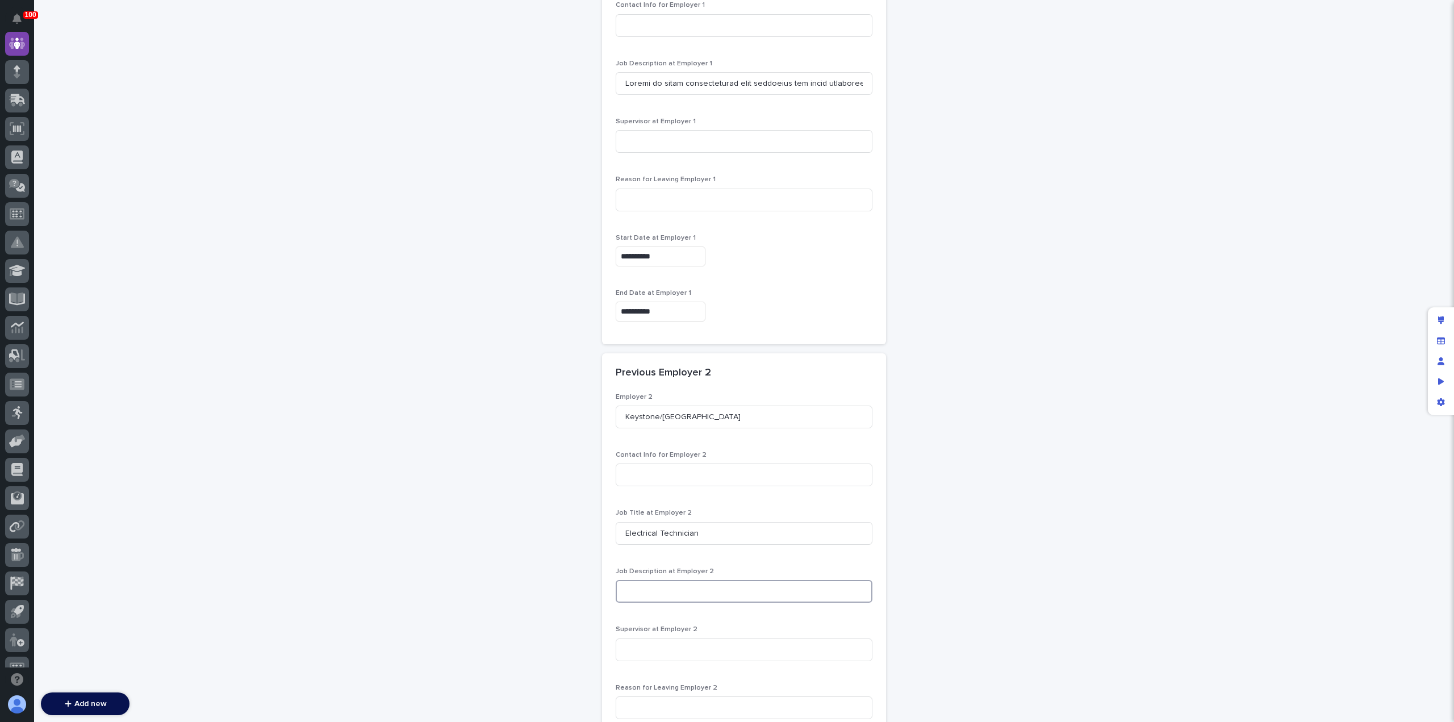
click at [663, 588] on input at bounding box center [744, 591] width 257 height 23
paste input "Installed electrical conduit and wiring for power, controls, and lighting. Repl…"
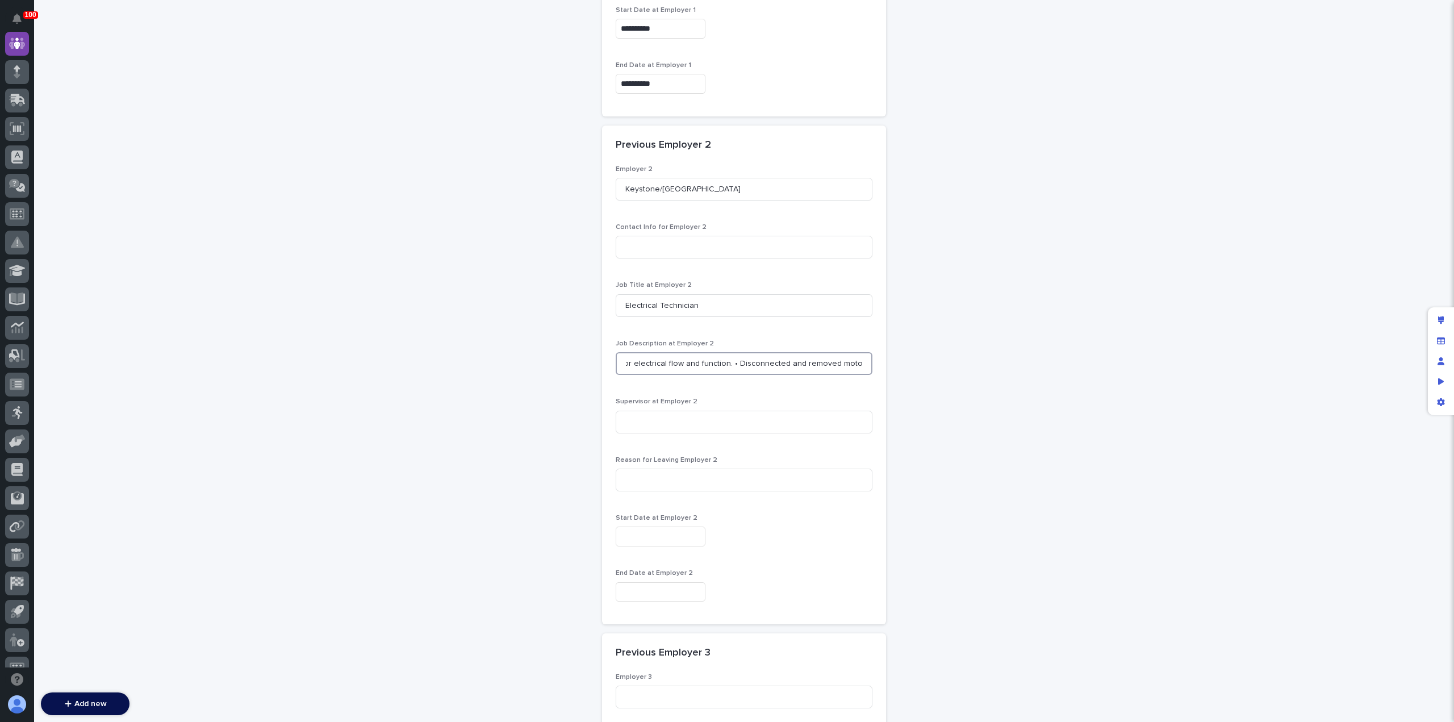
type input "Installed electrical conduit and wiring for power, controls, and lighting. Repl…"
click at [620, 531] on input "text" at bounding box center [661, 536] width 90 height 20
type input "**********"
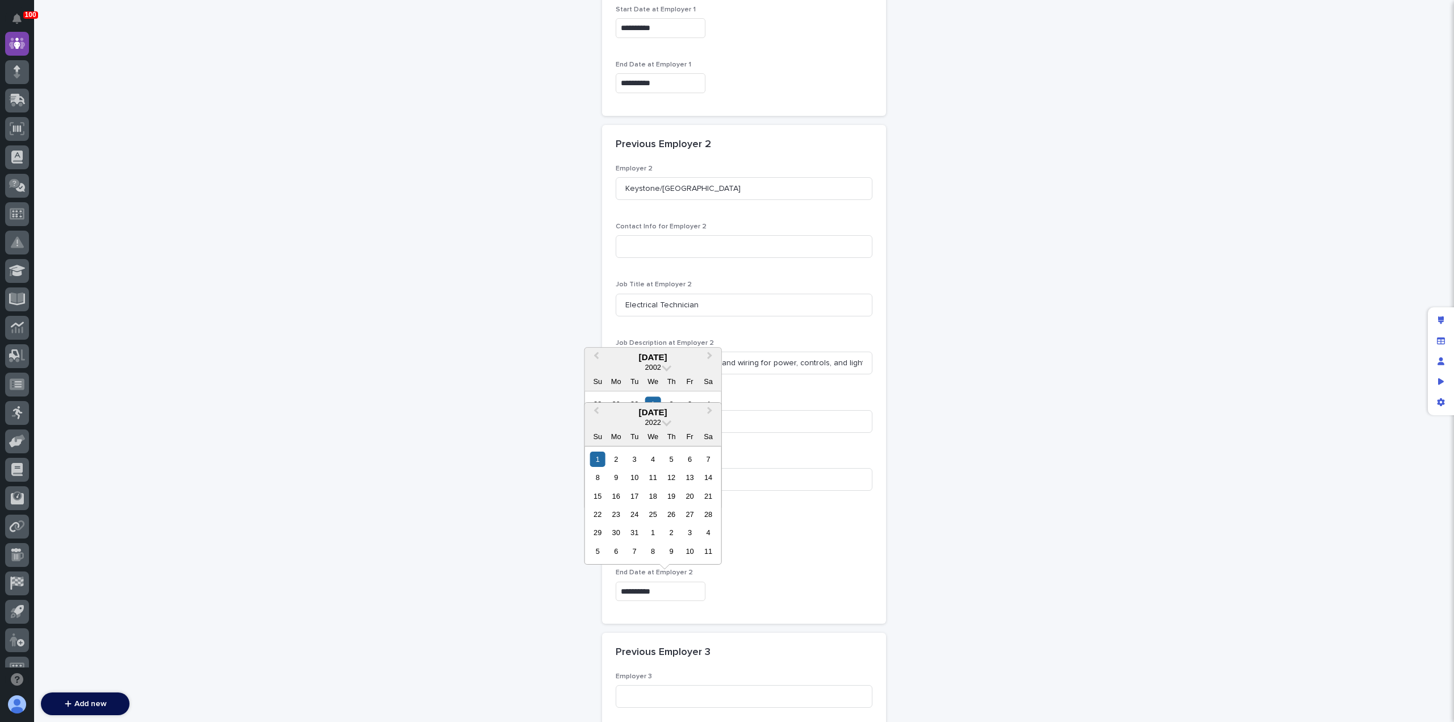
type input "**********"
click at [813, 547] on div "**********" at bounding box center [744, 533] width 257 height 41
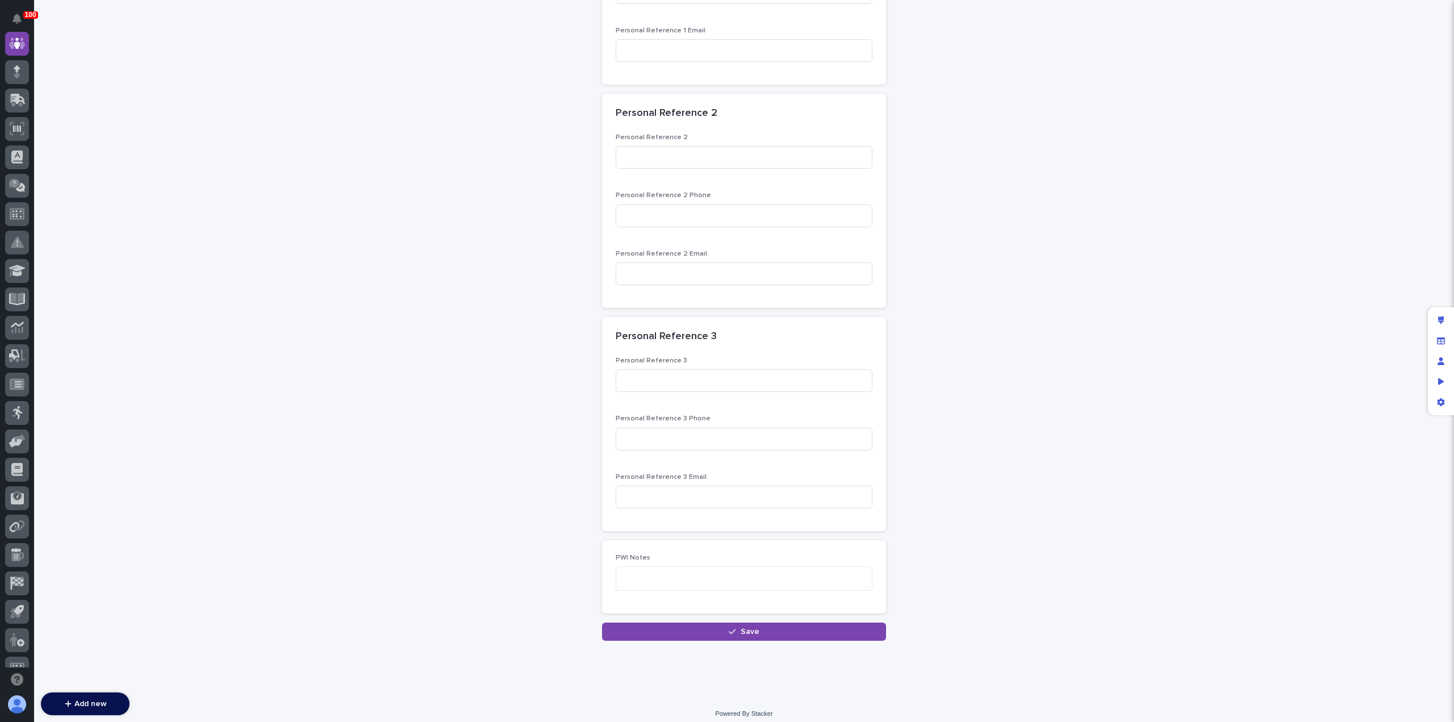
scroll to position [2850, 0]
click at [690, 621] on button "Save" at bounding box center [744, 628] width 284 height 18
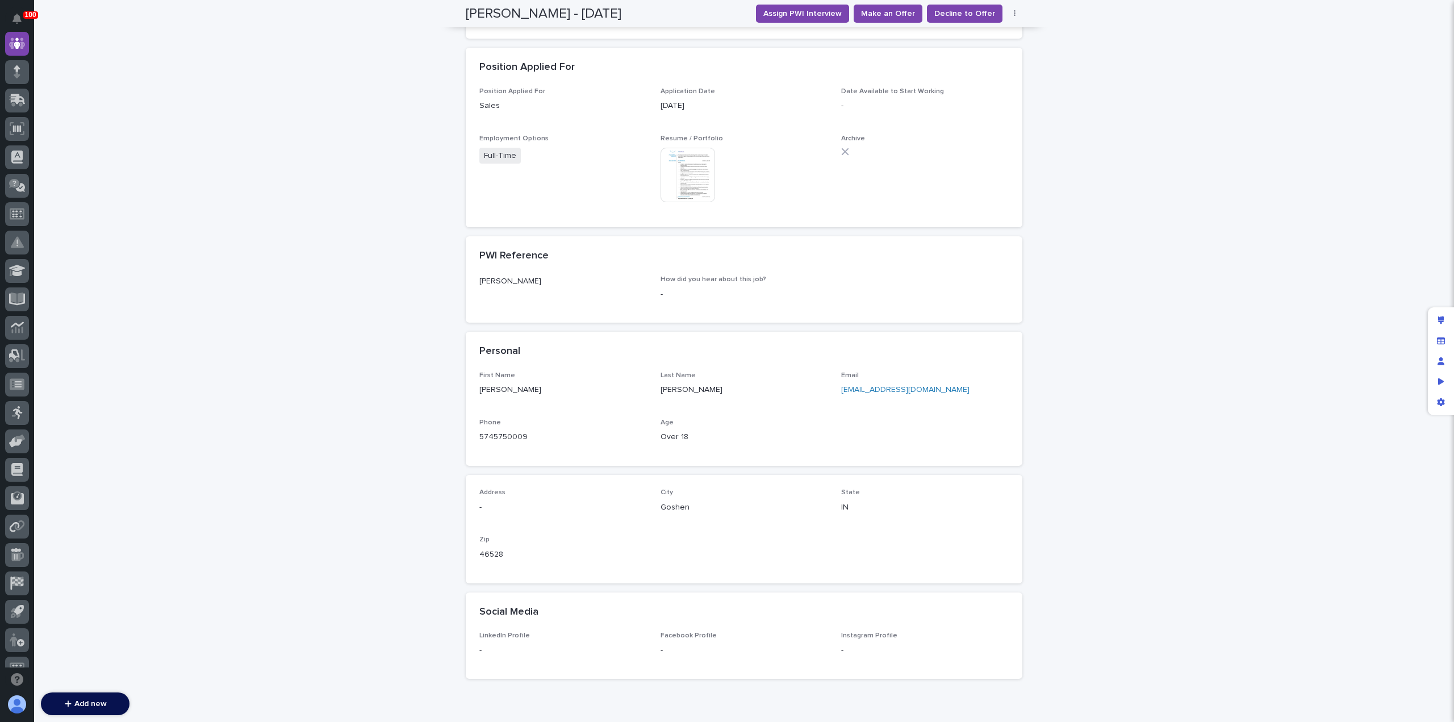
scroll to position [375, 0]
click at [855, 389] on link "tank300diesel@aol.com" at bounding box center [905, 388] width 128 height 8
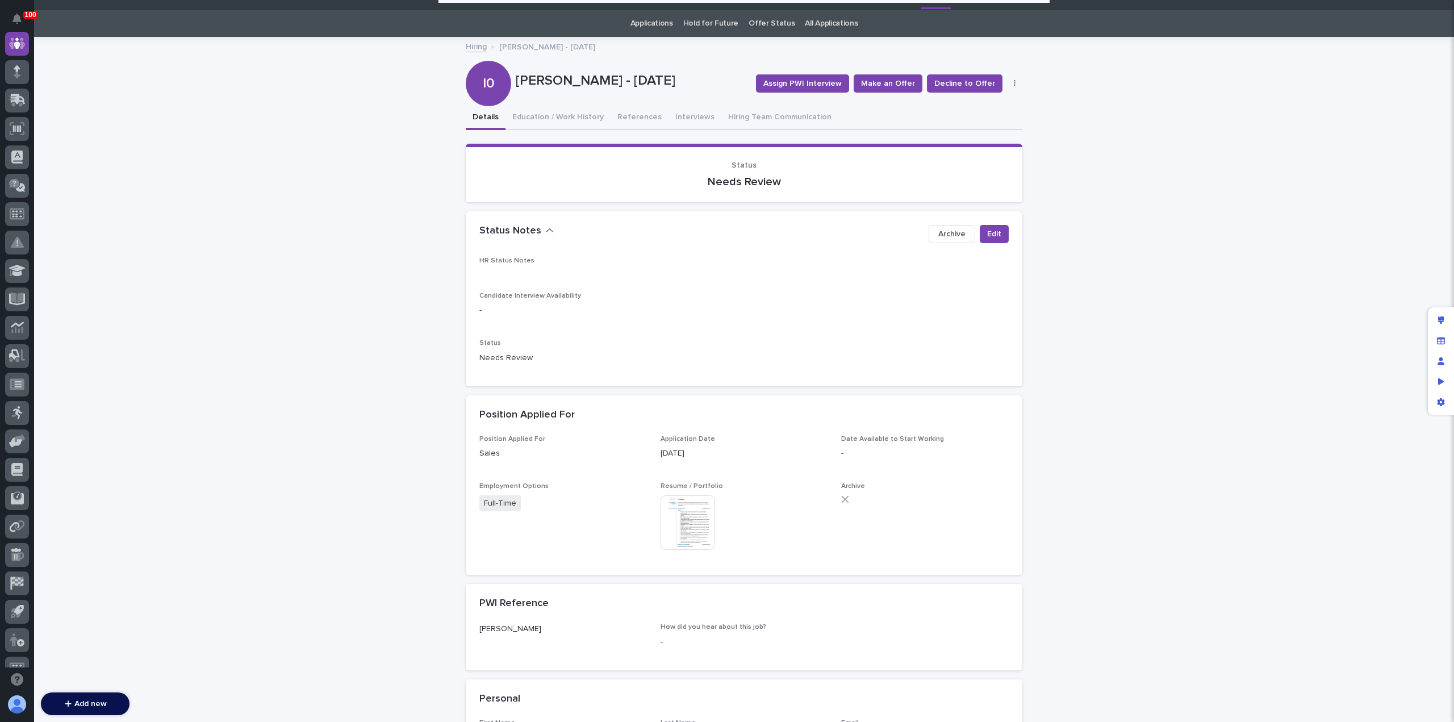
scroll to position [0, 0]
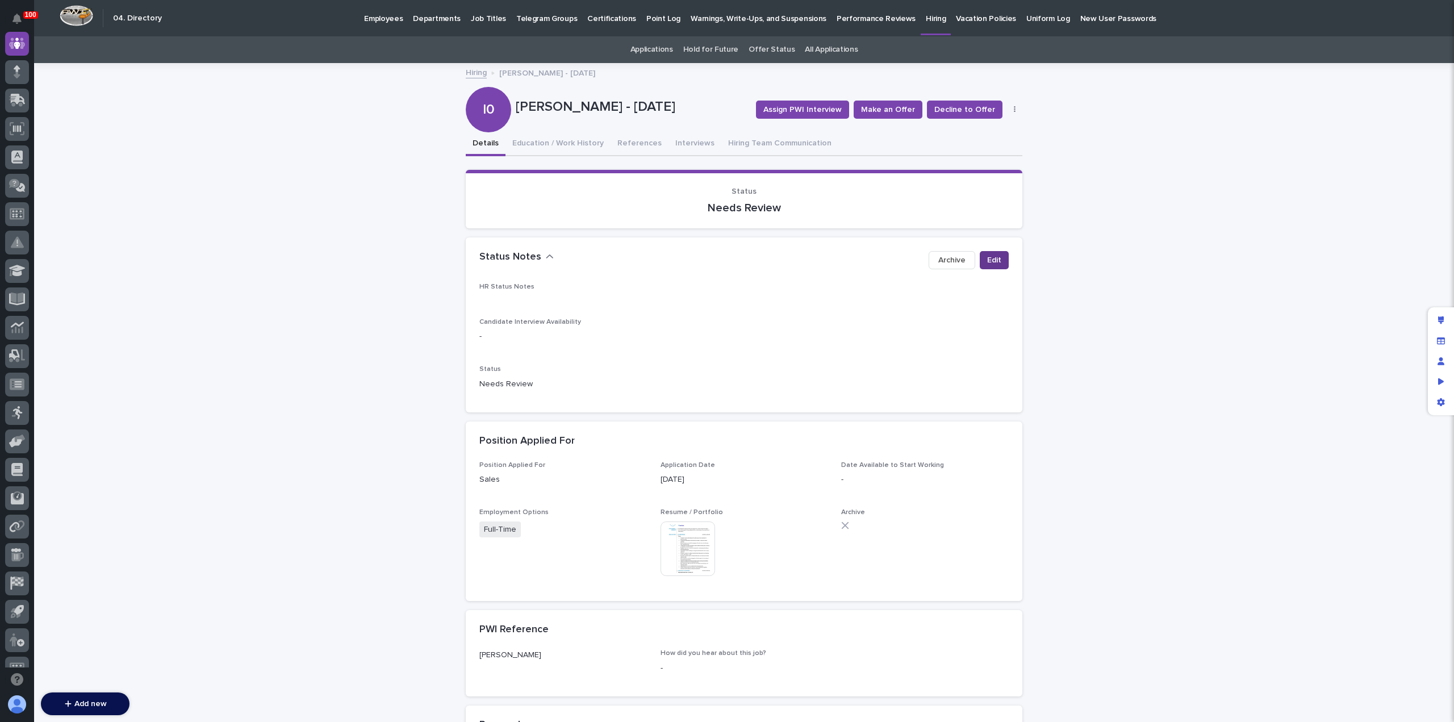
click at [1001, 258] on button "Edit" at bounding box center [994, 260] width 29 height 18
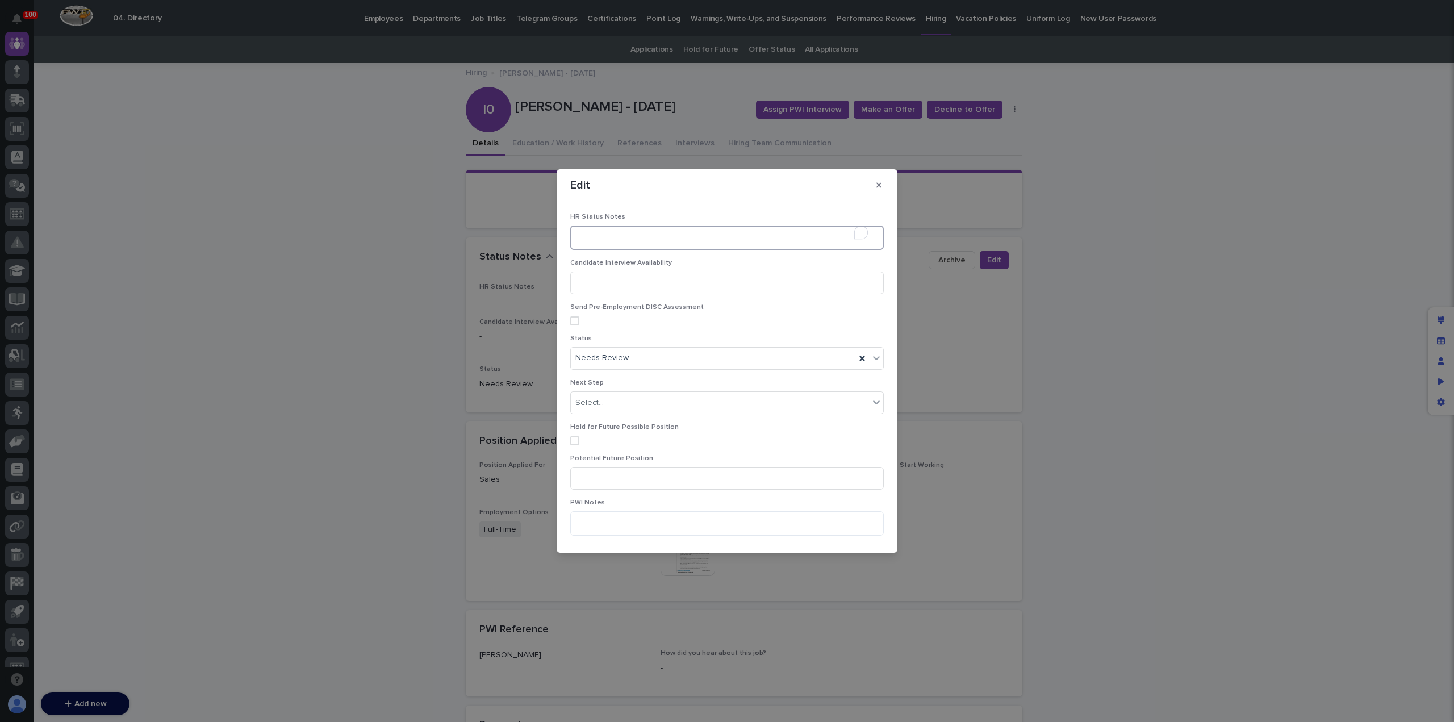
click at [597, 241] on textarea "To enrich screen reader interactions, please activate Accessibility in Grammarl…" at bounding box center [726, 237] width 313 height 24
type textarea "**********"
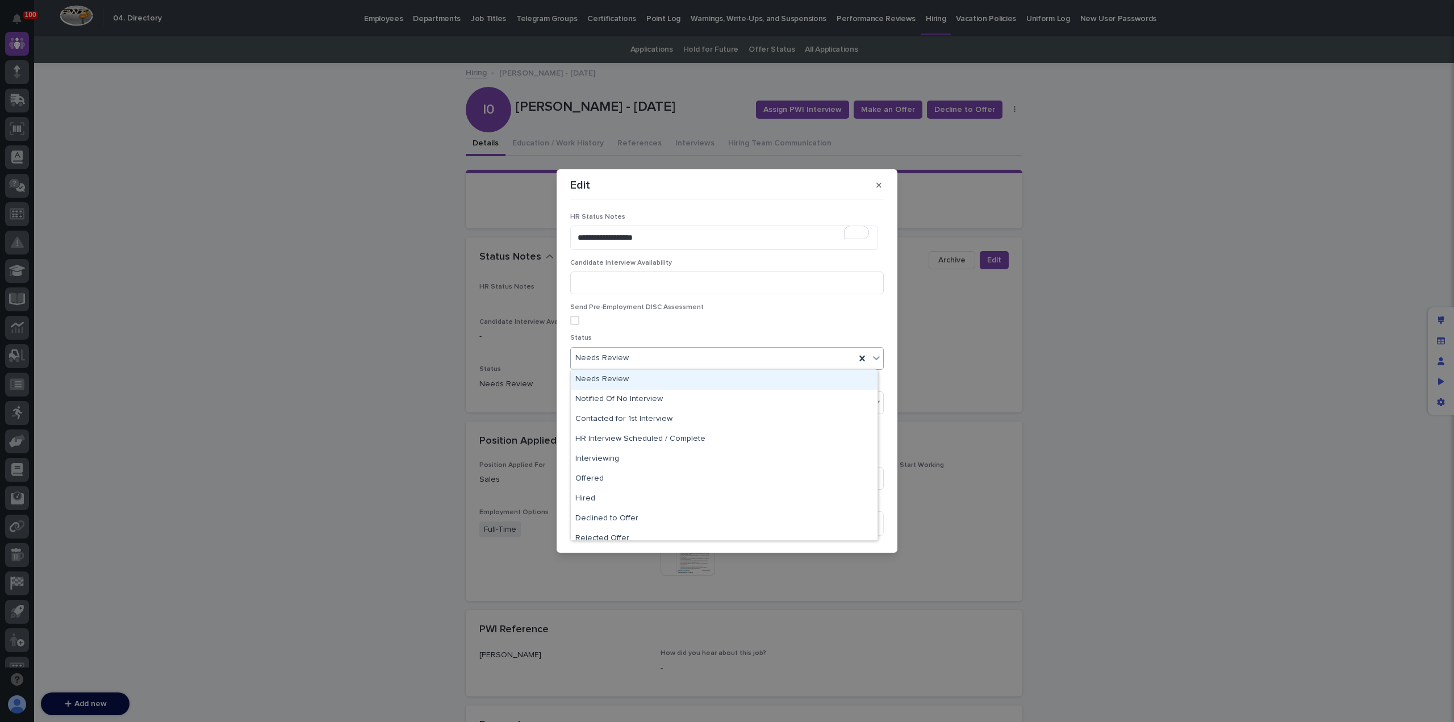
click at [635, 362] on div "Needs Review" at bounding box center [713, 358] width 285 height 19
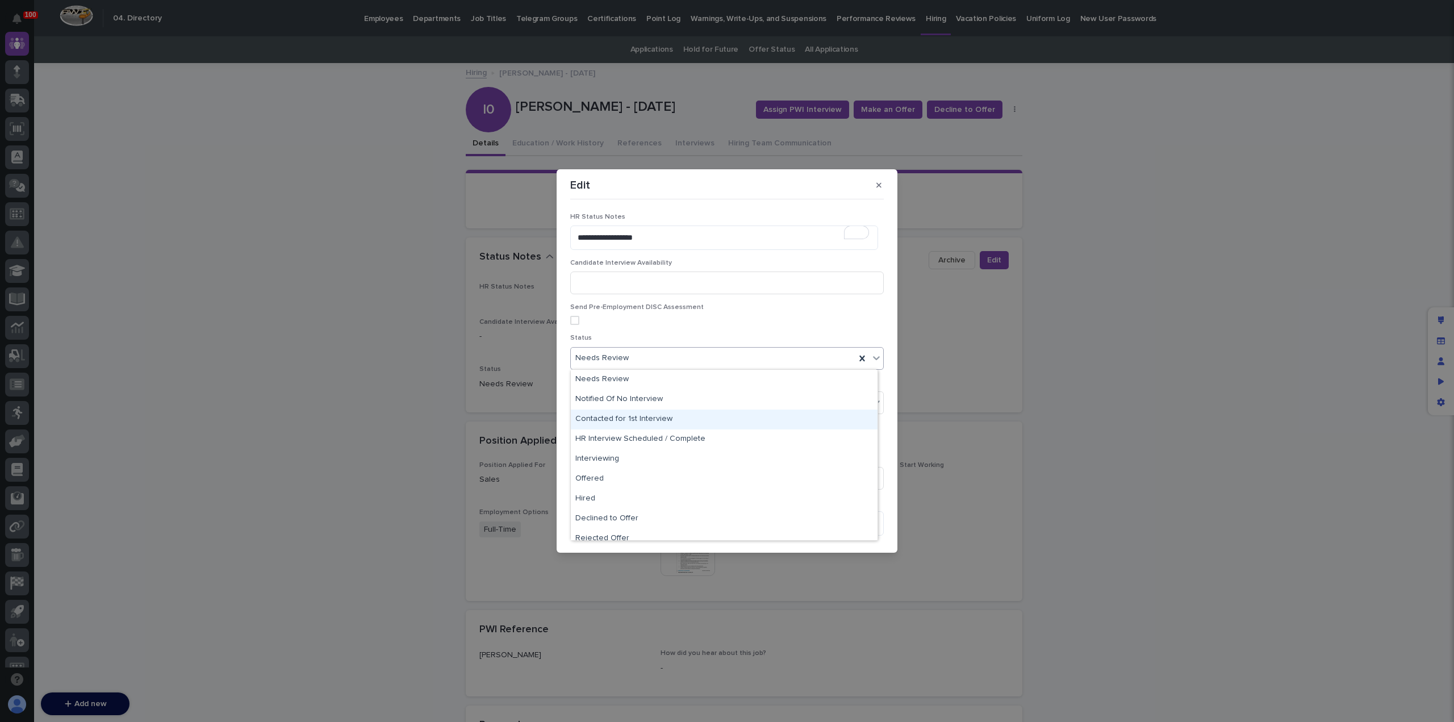
click at [633, 414] on div "Contacted for 1st Interview" at bounding box center [724, 419] width 307 height 20
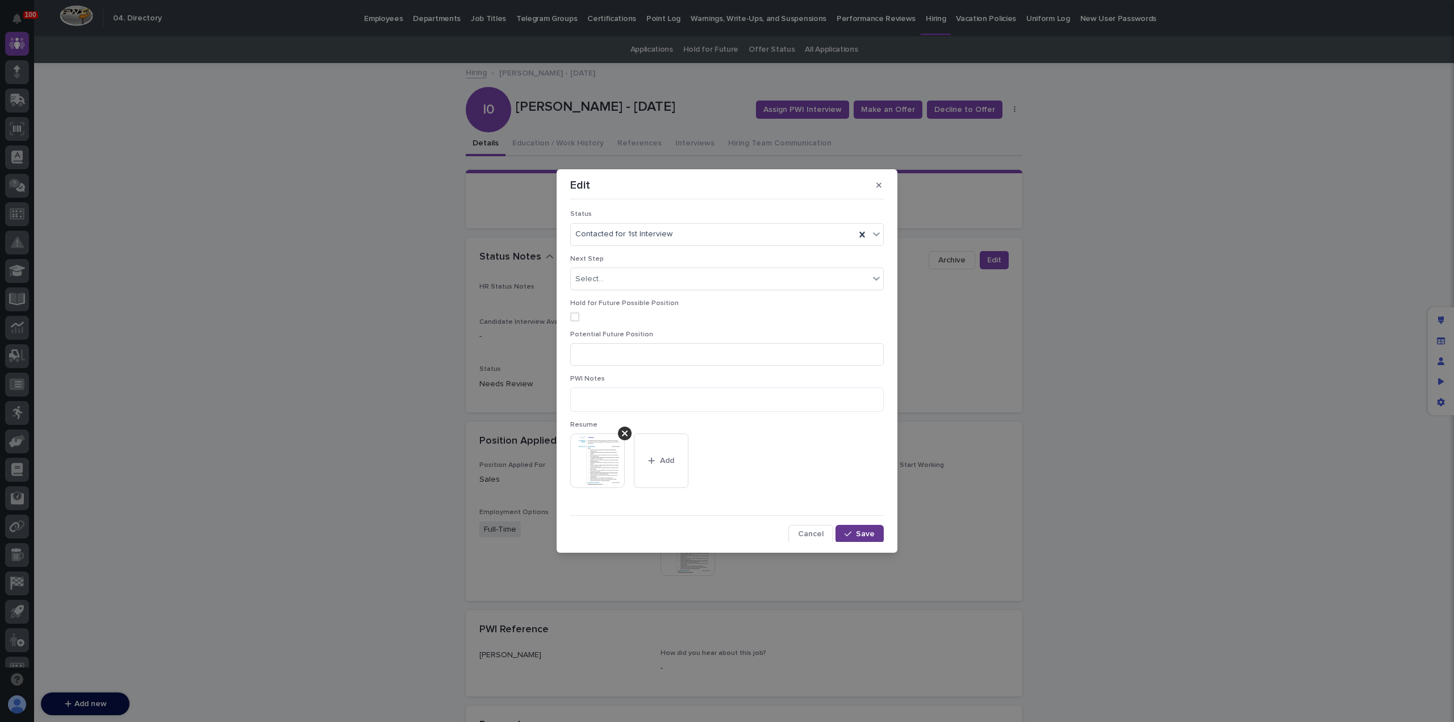
click at [846, 525] on button "Save" at bounding box center [859, 534] width 48 height 18
